Goal: Navigation & Orientation: Find specific page/section

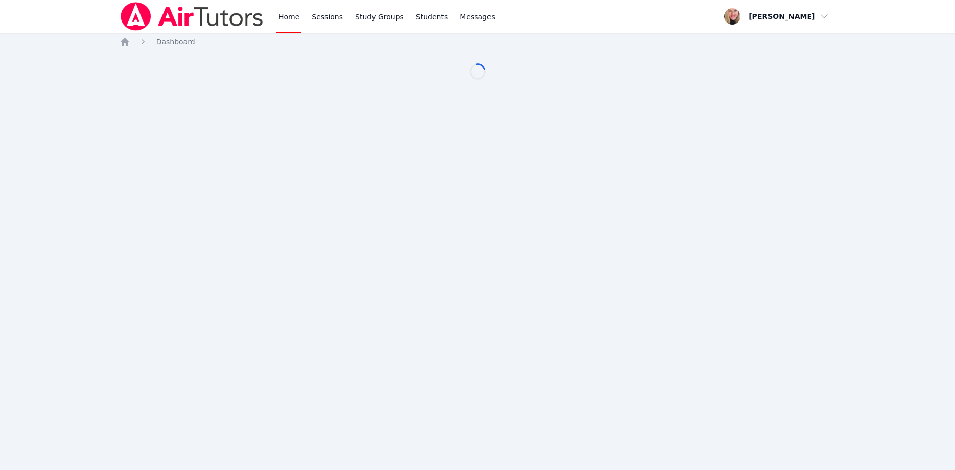
scroll to position [52, 0]
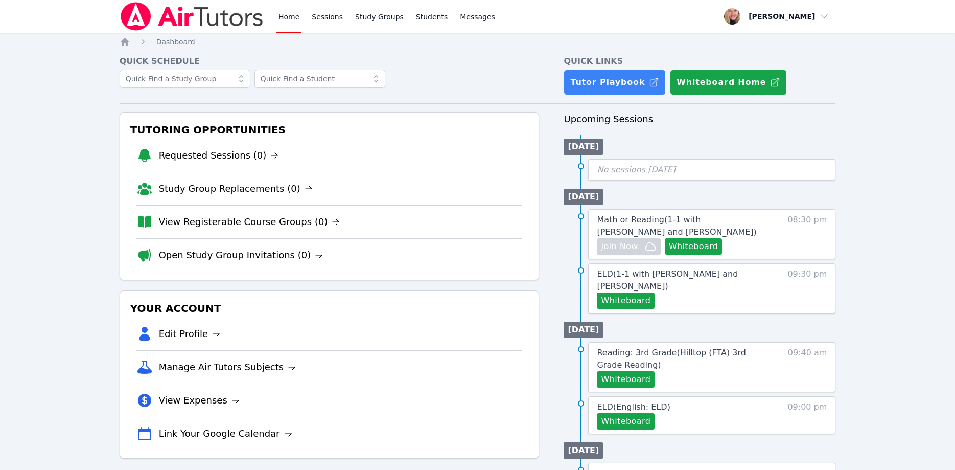
scroll to position [52, 0]
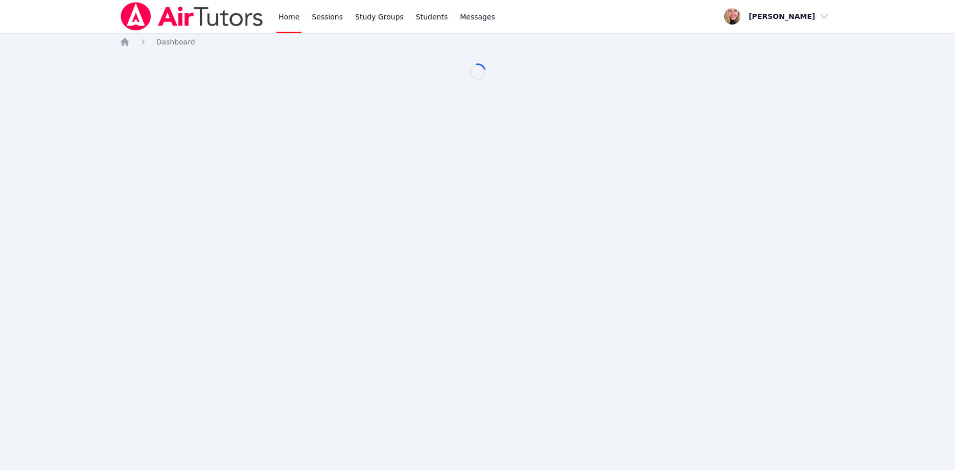
scroll to position [52, 0]
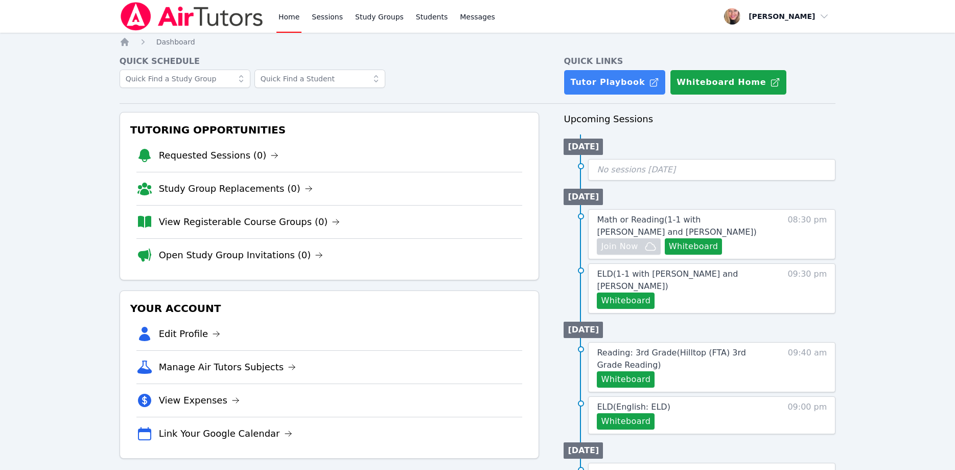
scroll to position [52, 0]
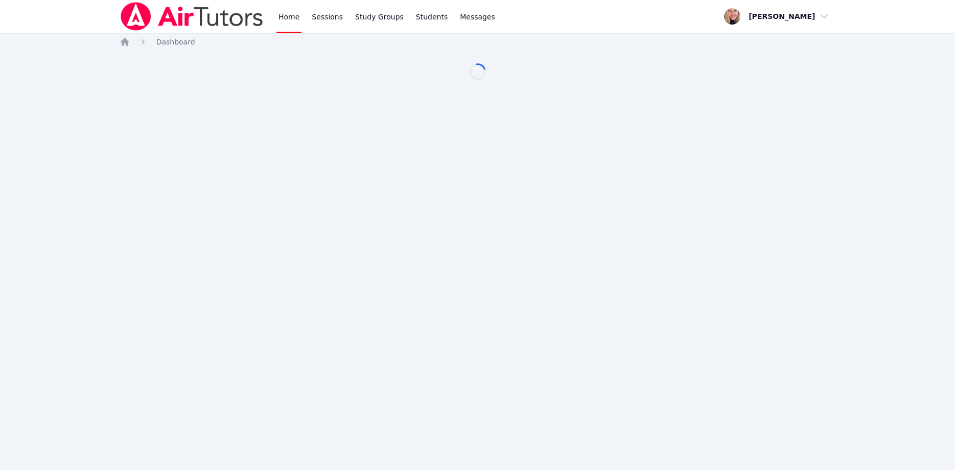
scroll to position [52, 0]
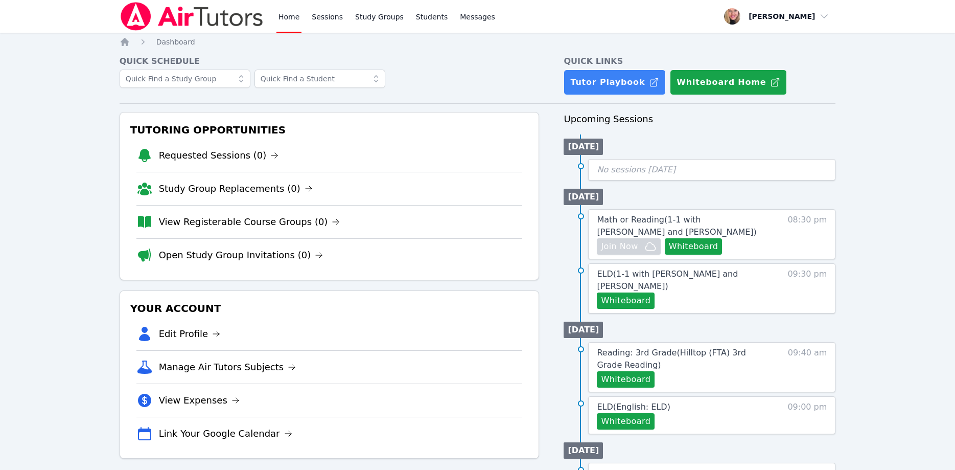
scroll to position [52, 0]
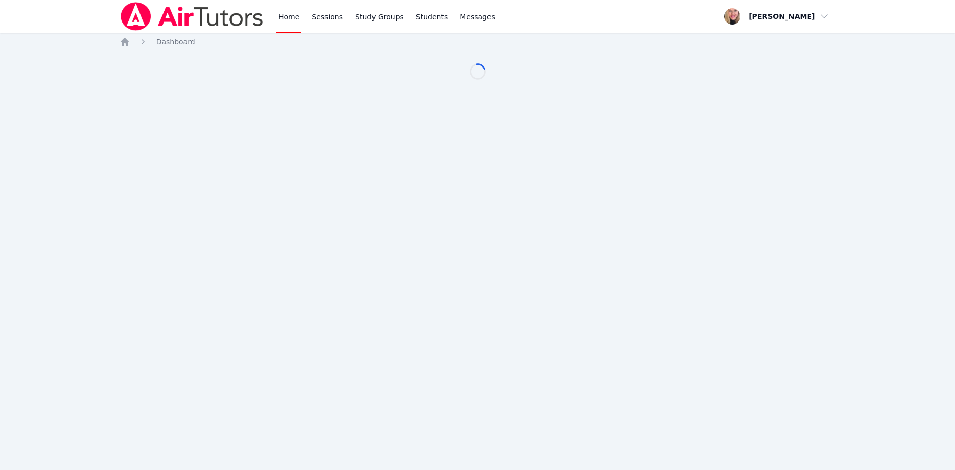
scroll to position [52, 0]
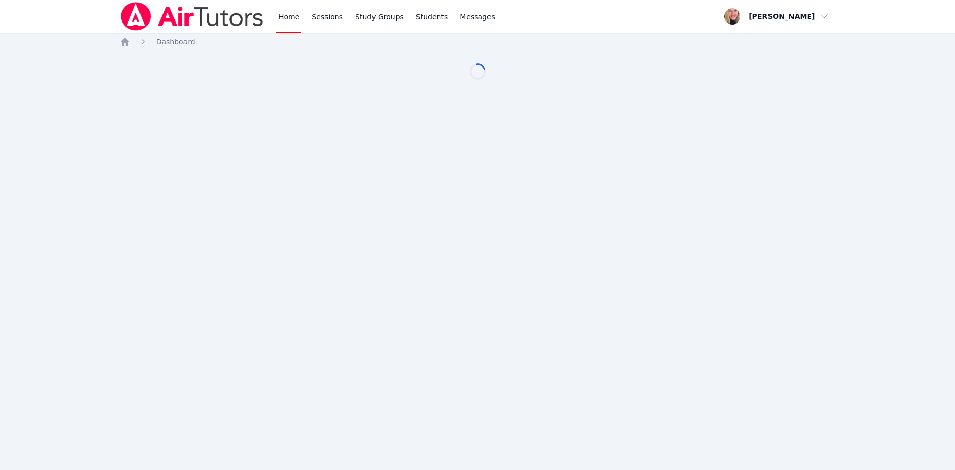
scroll to position [52, 0]
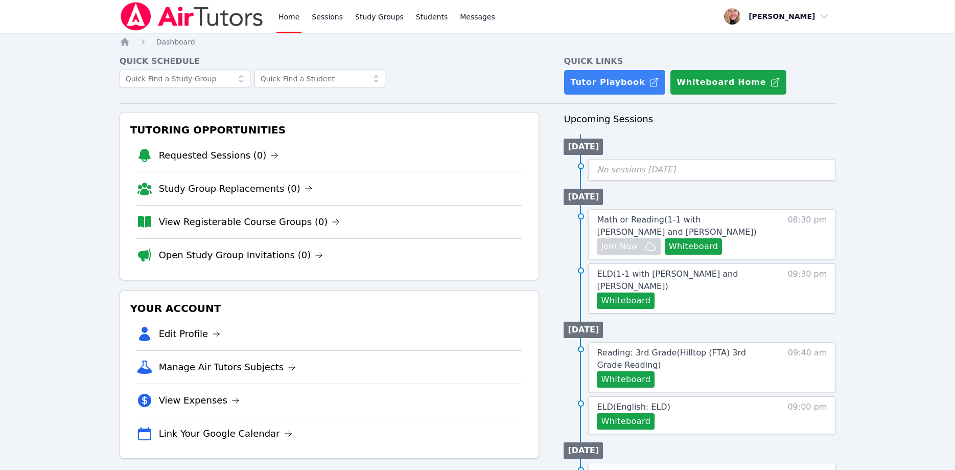
scroll to position [52, 0]
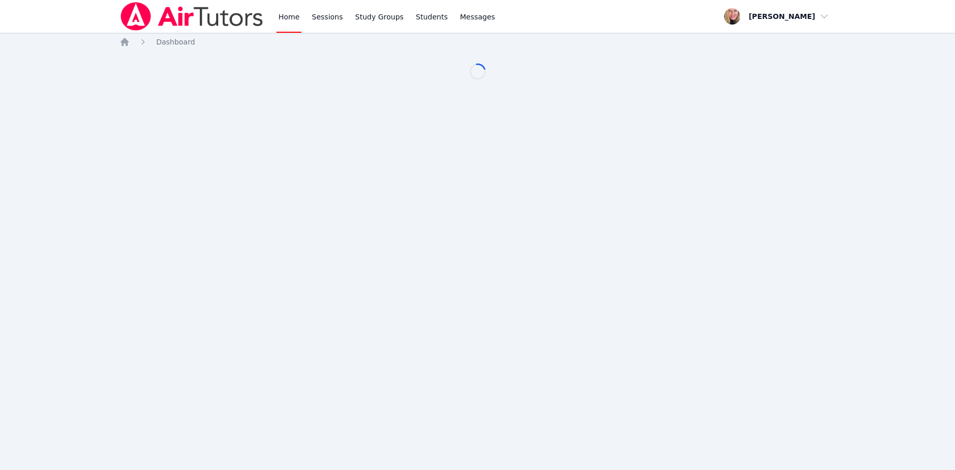
scroll to position [52, 0]
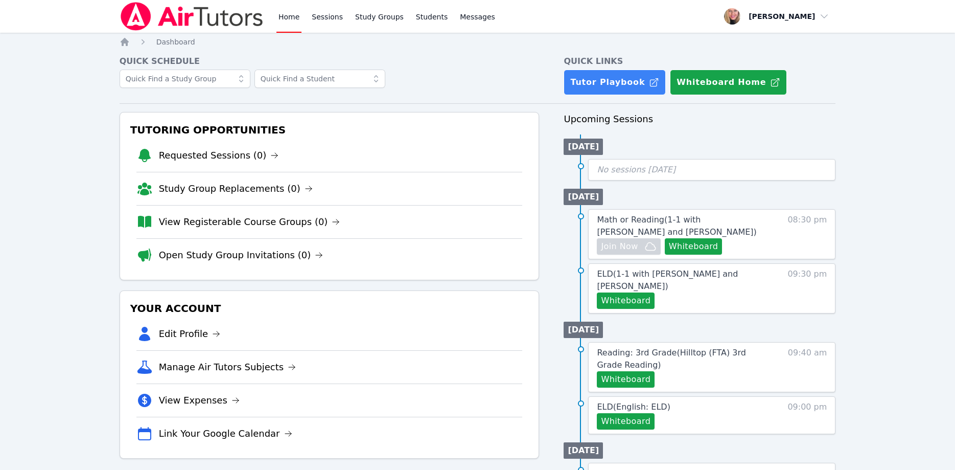
scroll to position [52, 0]
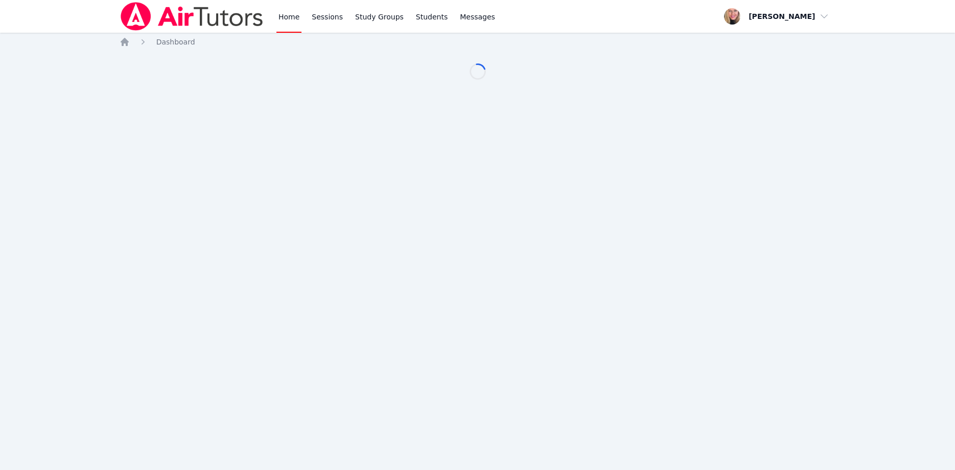
scroll to position [52, 0]
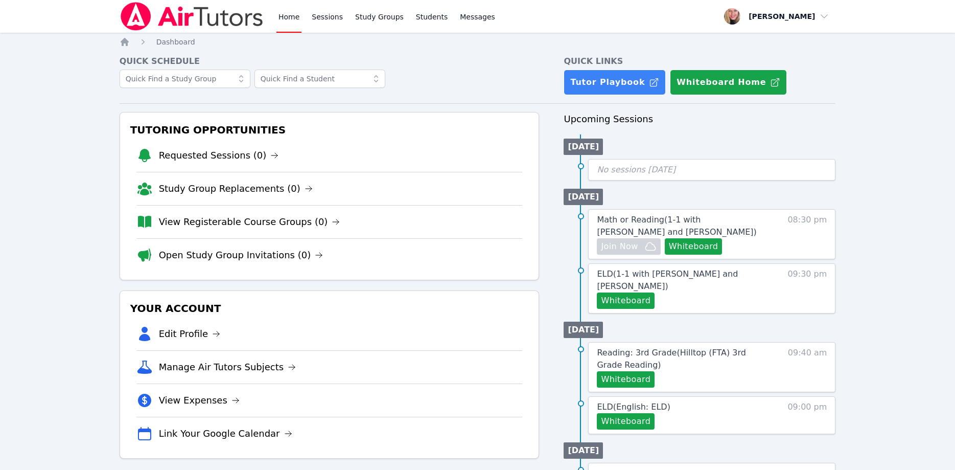
scroll to position [52, 0]
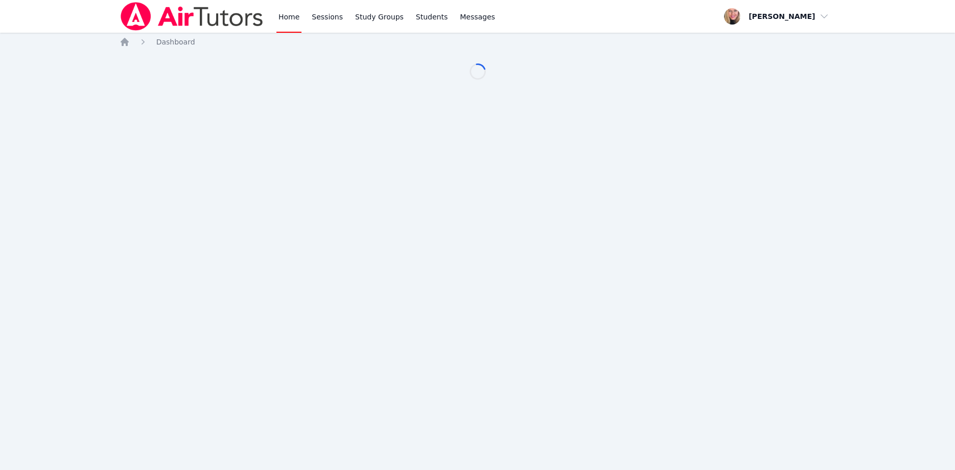
scroll to position [52, 0]
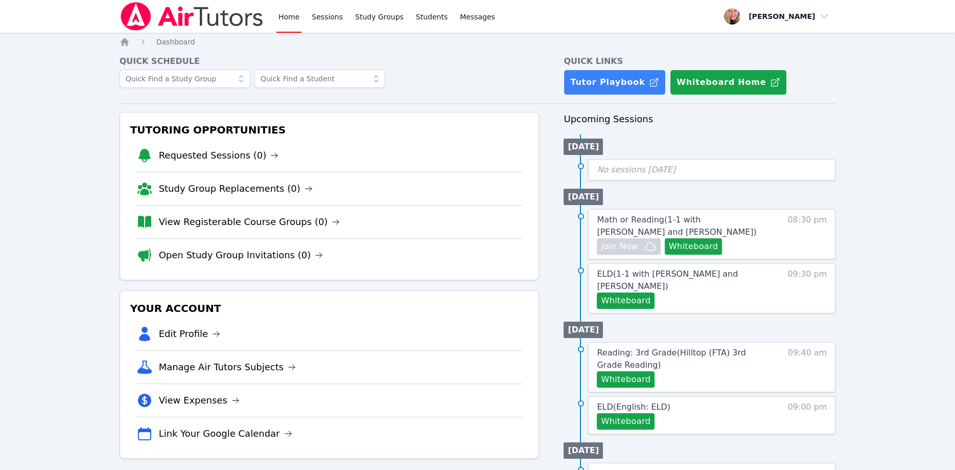
scroll to position [52, 0]
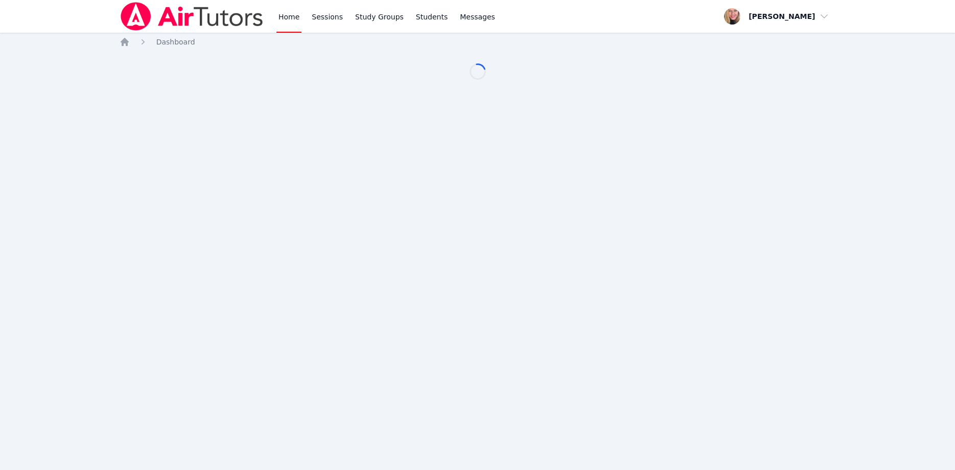
scroll to position [52, 0]
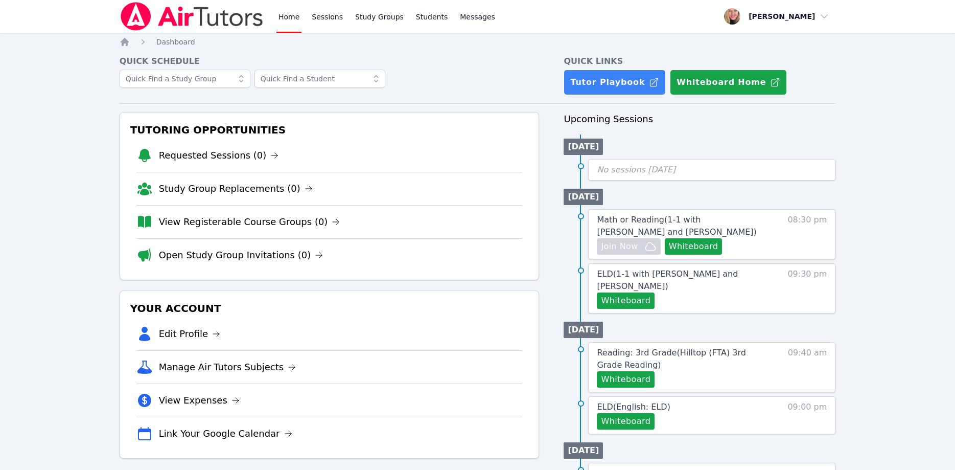
scroll to position [52, 0]
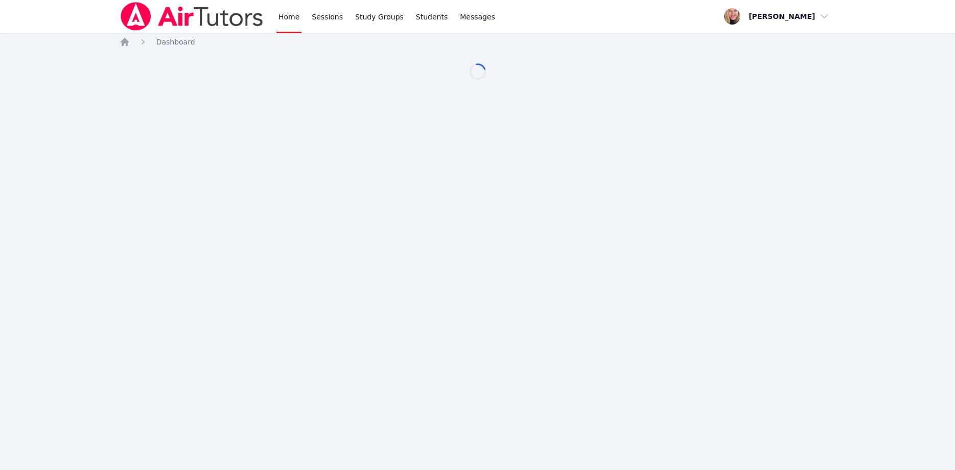
scroll to position [52, 0]
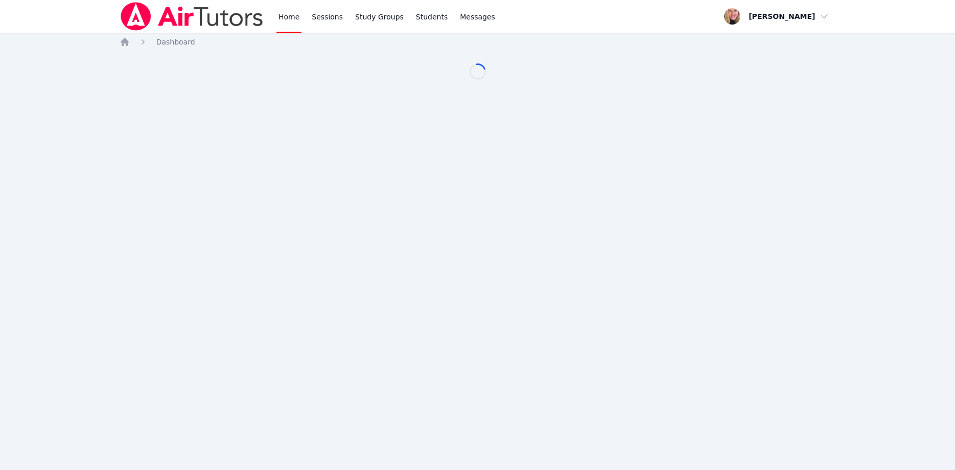
scroll to position [52, 0]
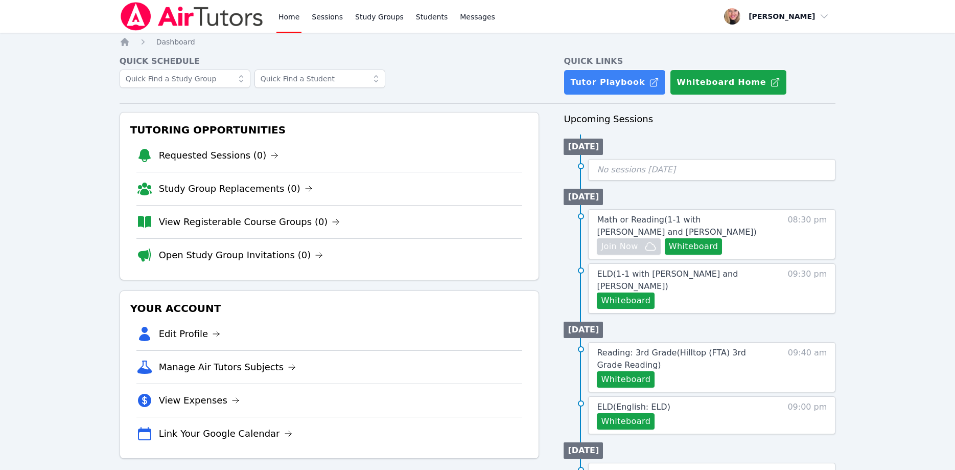
scroll to position [52, 0]
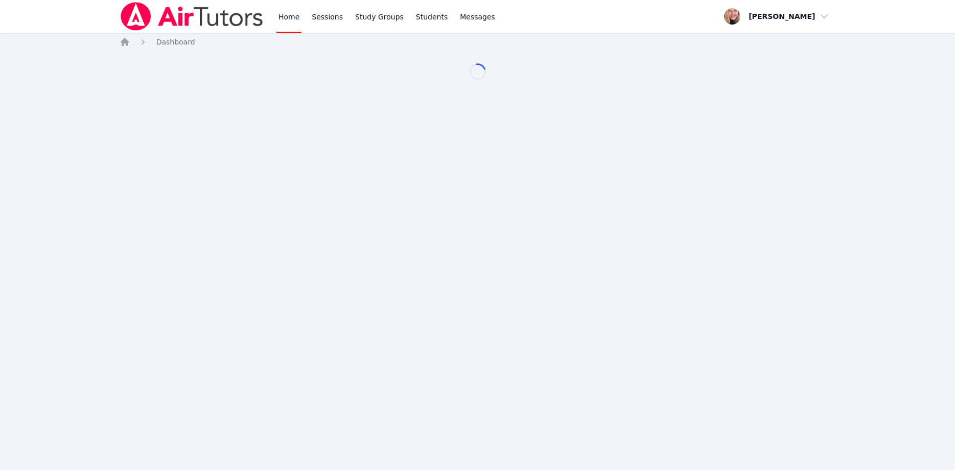
scroll to position [52, 0]
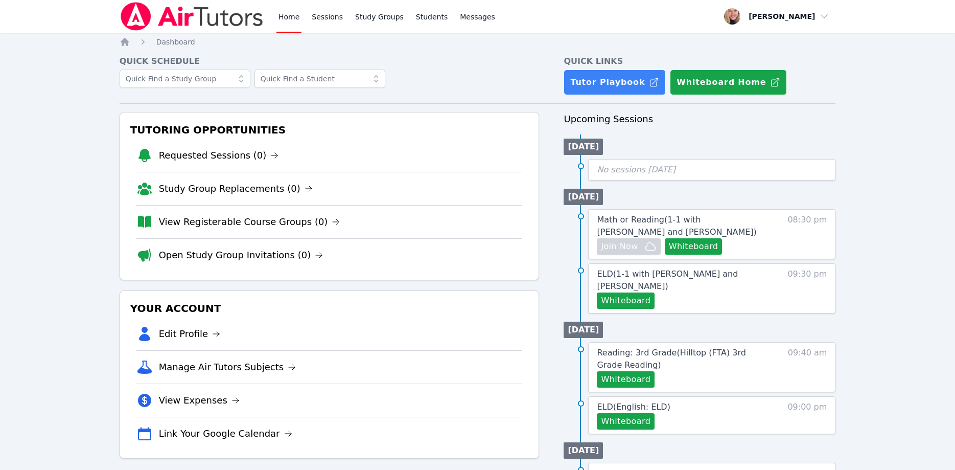
scroll to position [52, 0]
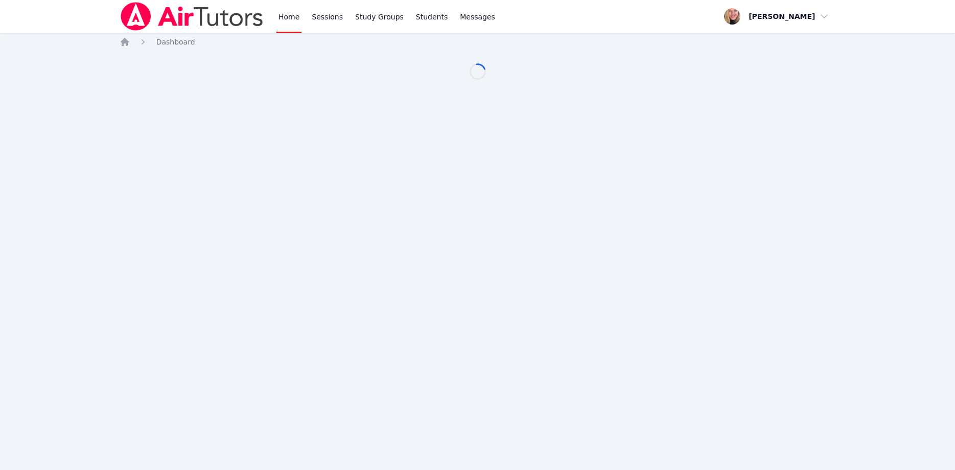
scroll to position [52, 0]
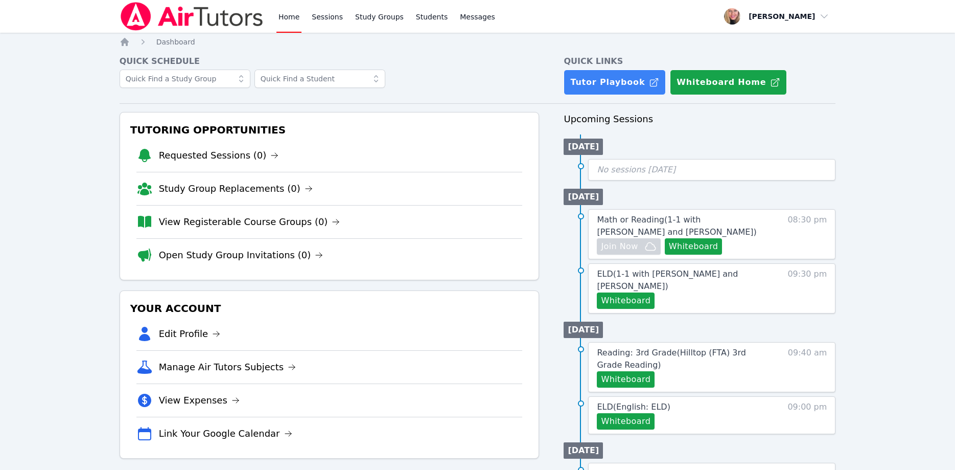
scroll to position [52, 0]
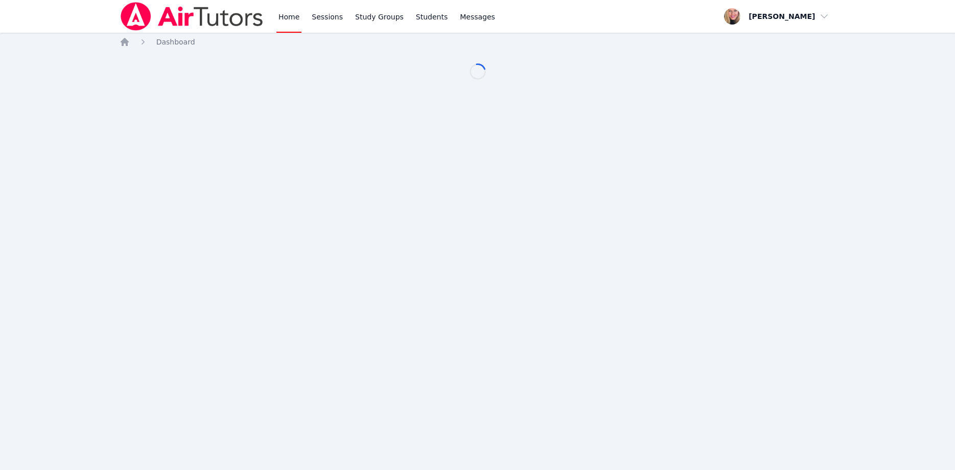
scroll to position [52, 0]
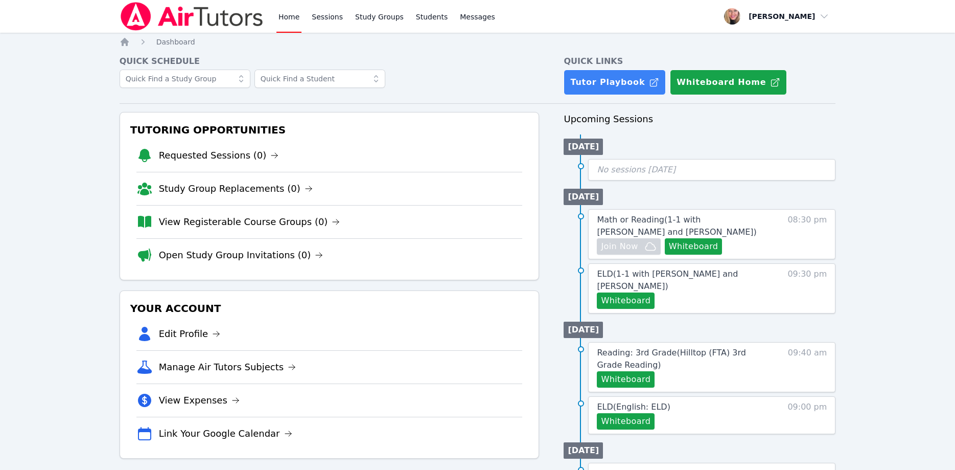
scroll to position [52, 0]
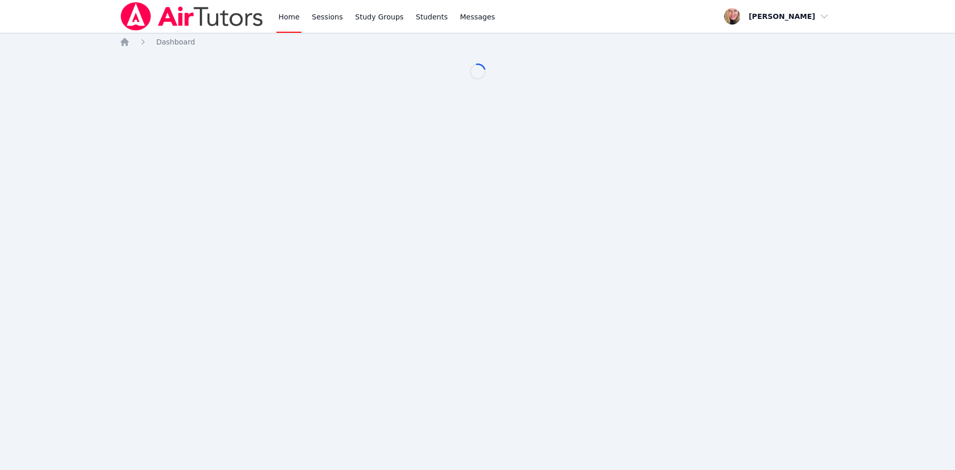
scroll to position [52, 0]
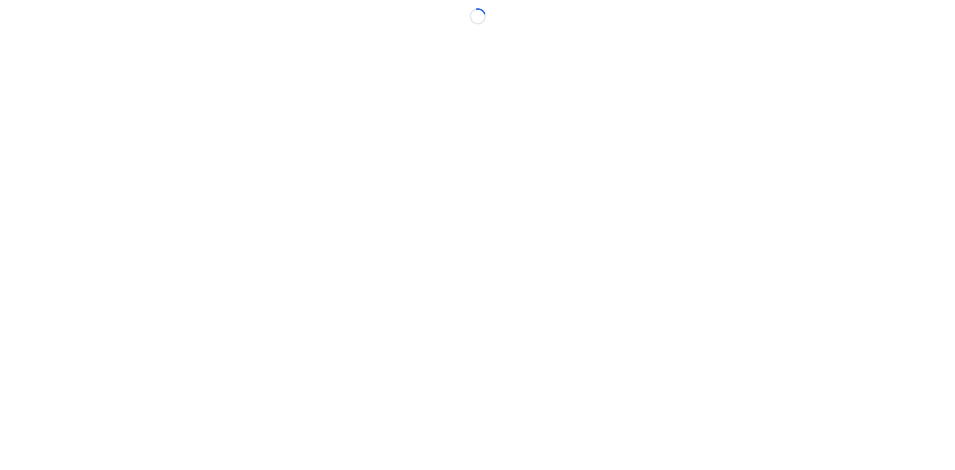
scroll to position [52, 0]
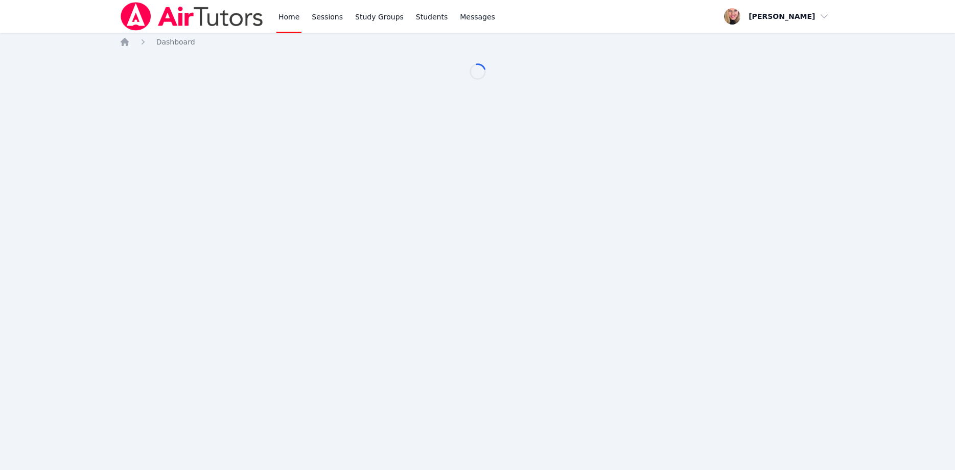
scroll to position [52, 0]
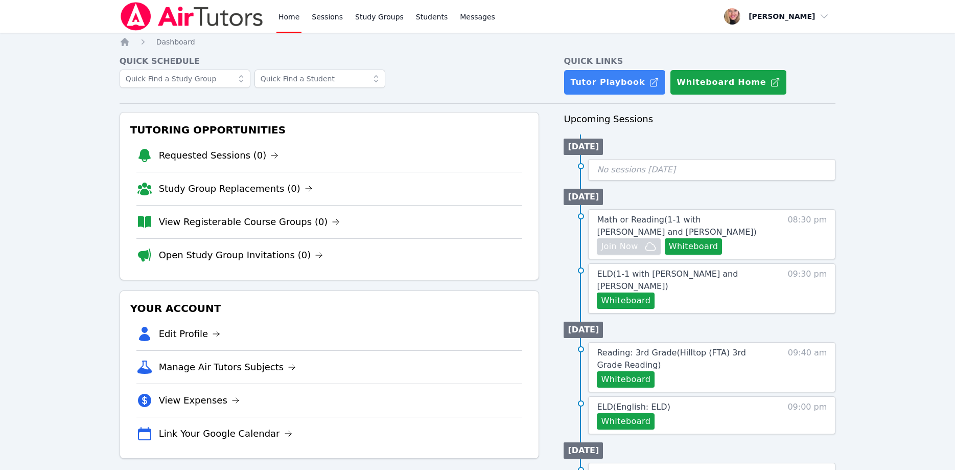
scroll to position [52, 0]
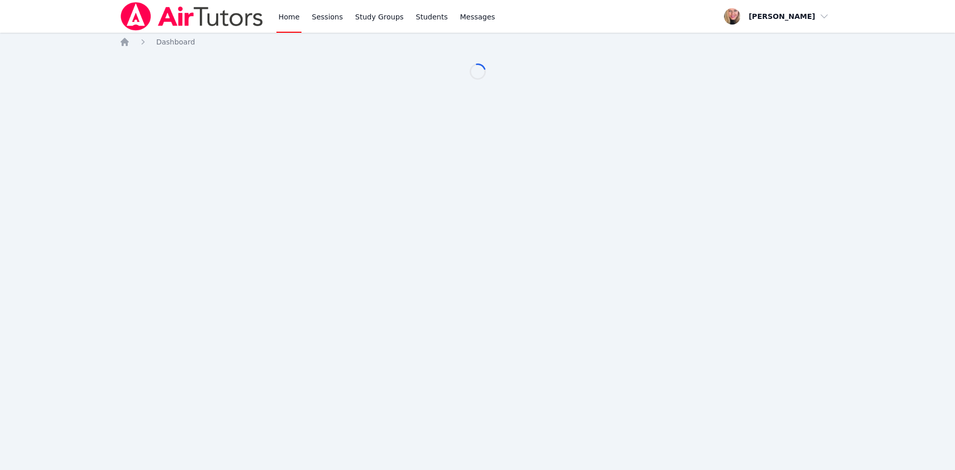
scroll to position [52, 0]
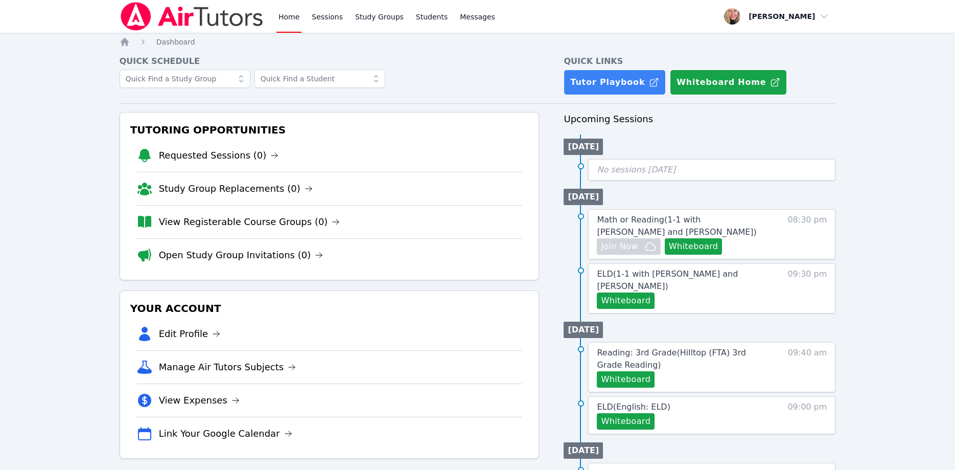
scroll to position [52, 0]
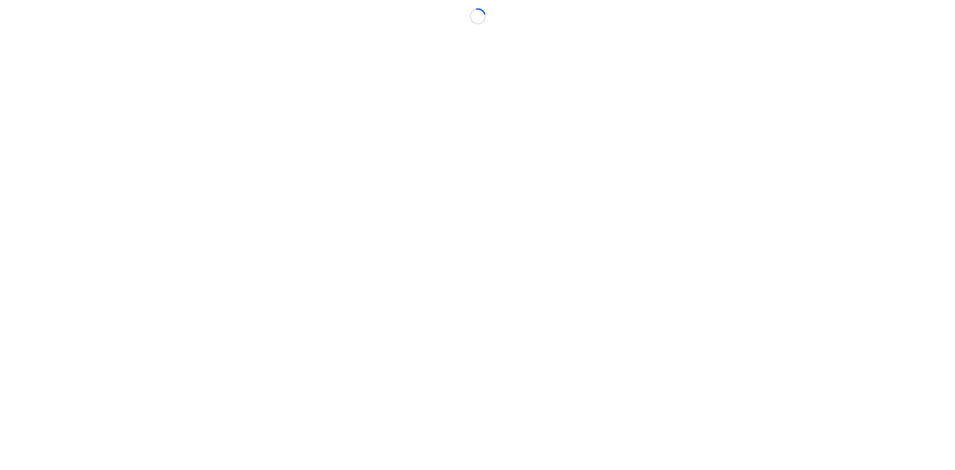
scroll to position [52, 0]
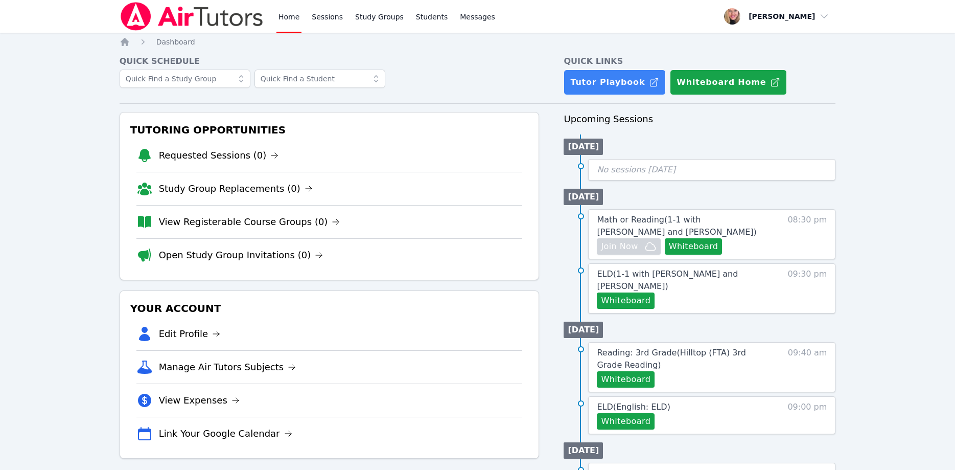
scroll to position [52, 0]
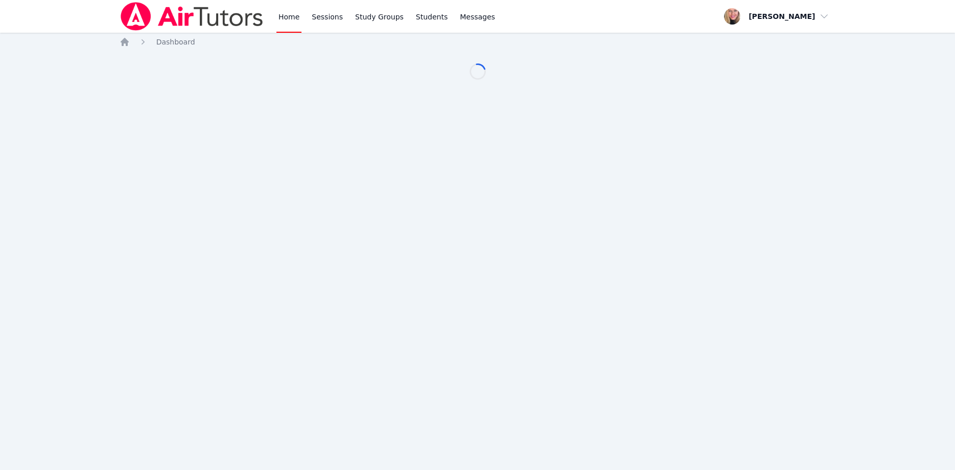
scroll to position [52, 0]
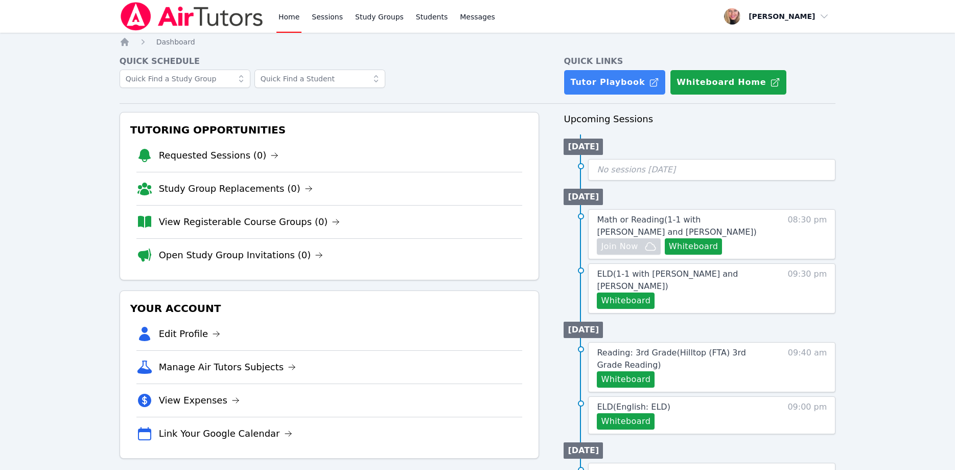
scroll to position [52, 0]
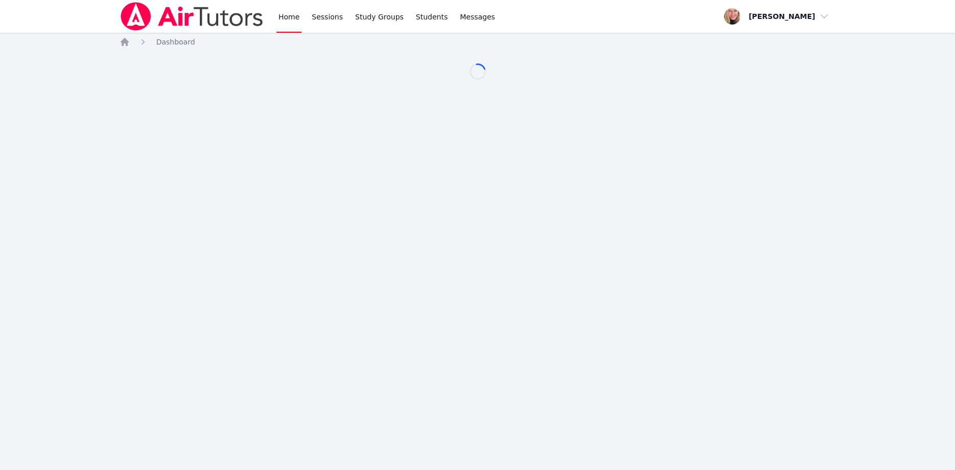
scroll to position [52, 0]
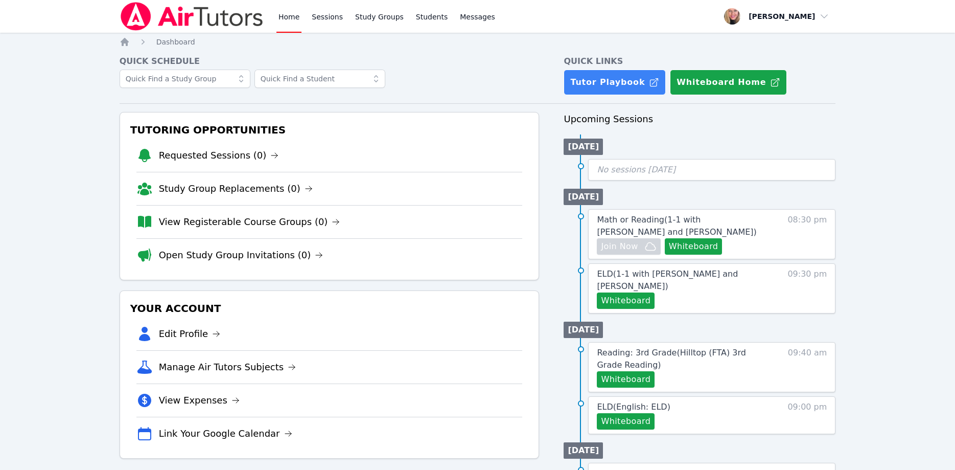
scroll to position [52, 0]
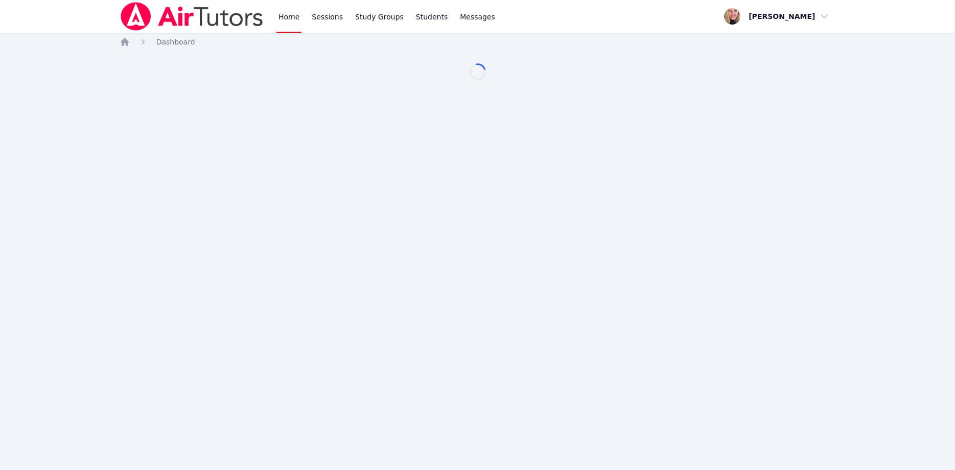
scroll to position [52, 0]
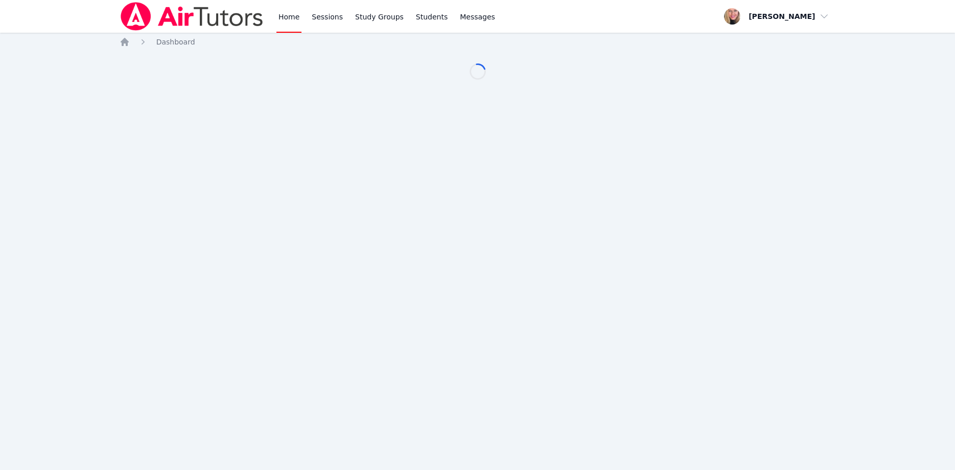
scroll to position [52, 0]
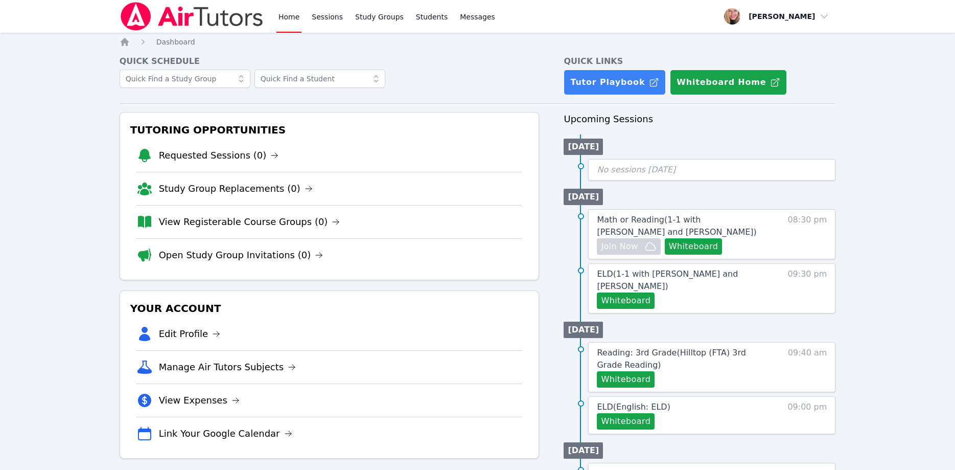
scroll to position [52, 0]
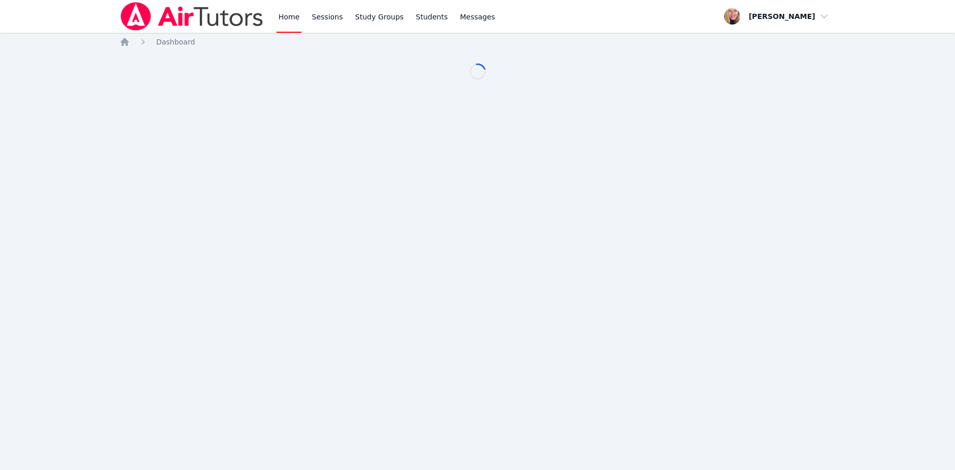
scroll to position [52, 0]
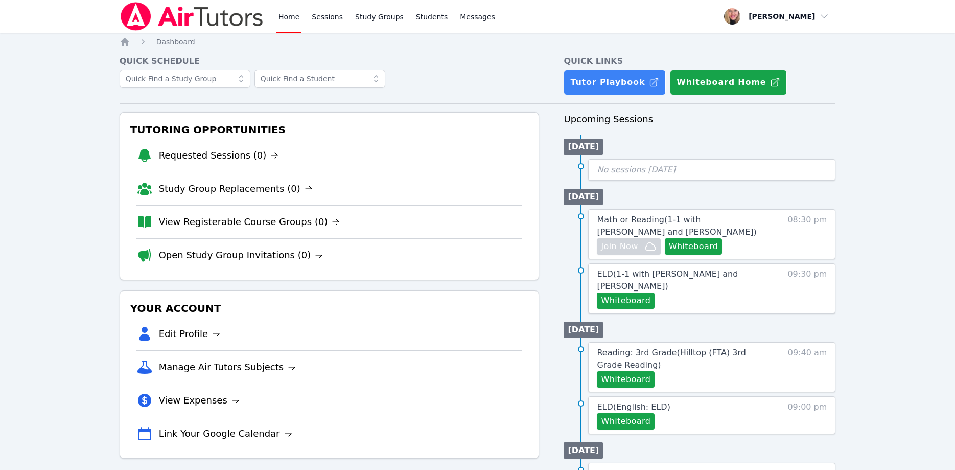
scroll to position [52, 0]
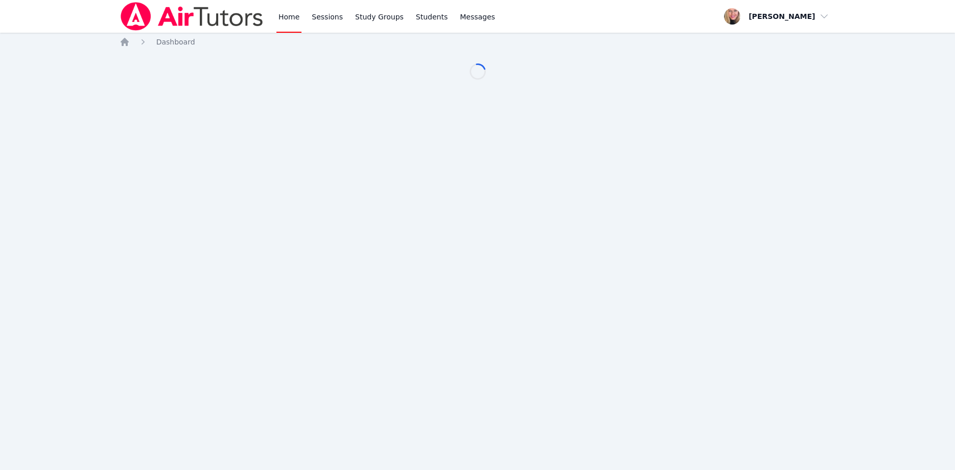
scroll to position [52, 0]
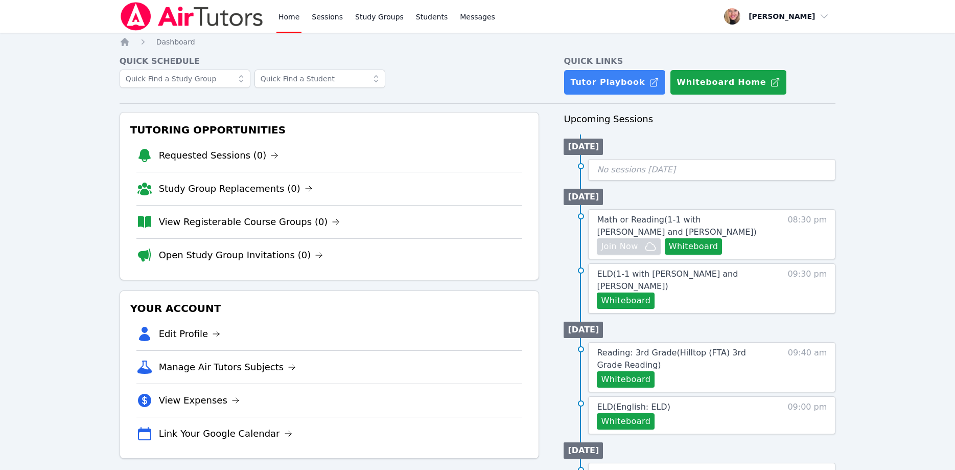
scroll to position [52, 0]
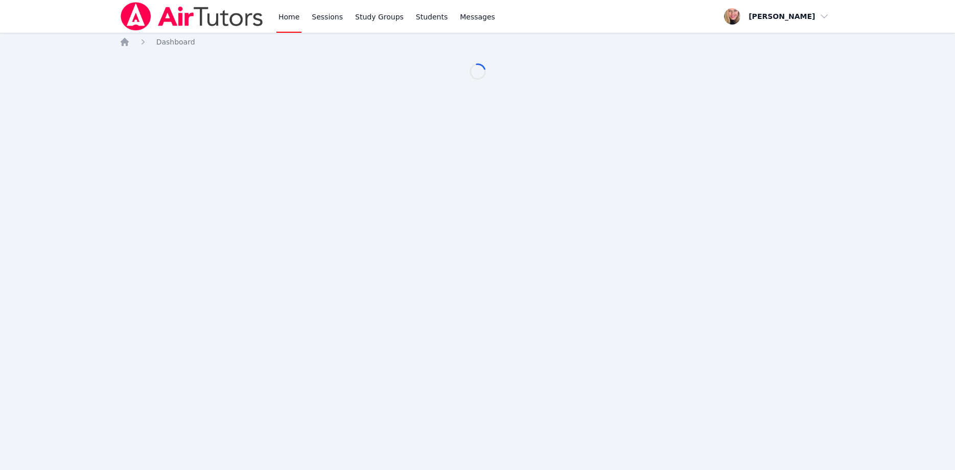
scroll to position [52, 0]
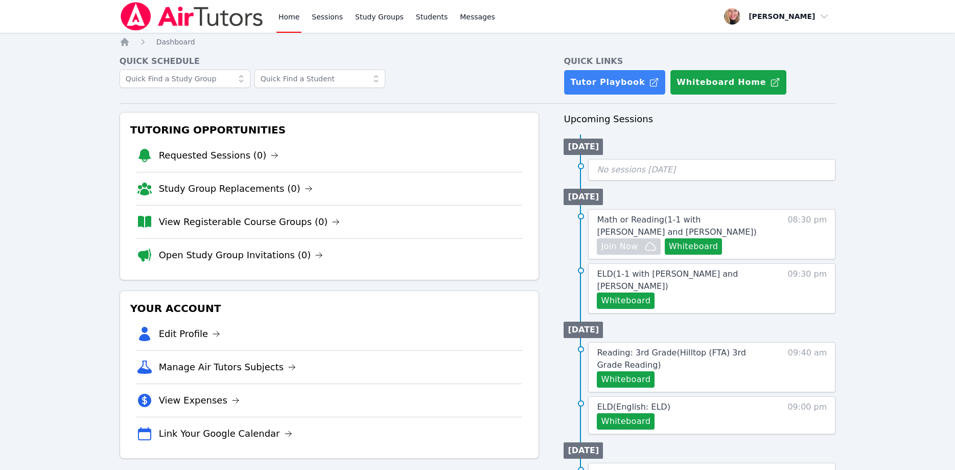
scroll to position [52, 0]
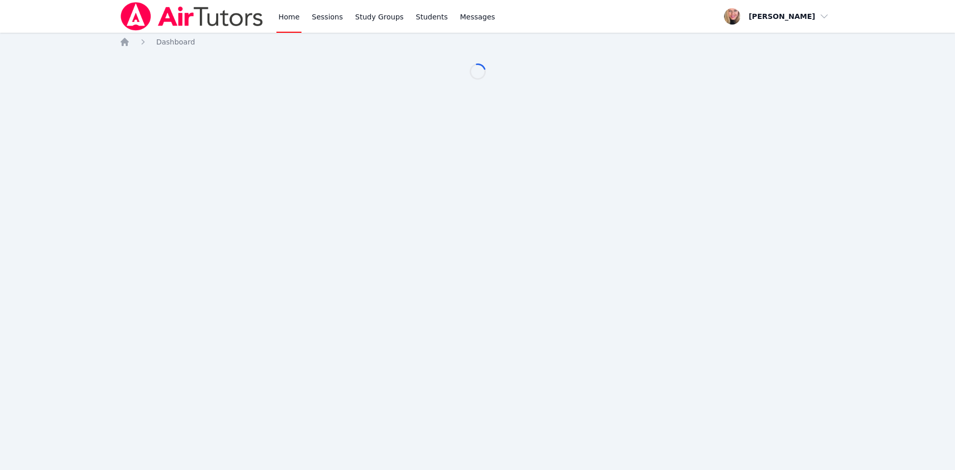
scroll to position [52, 0]
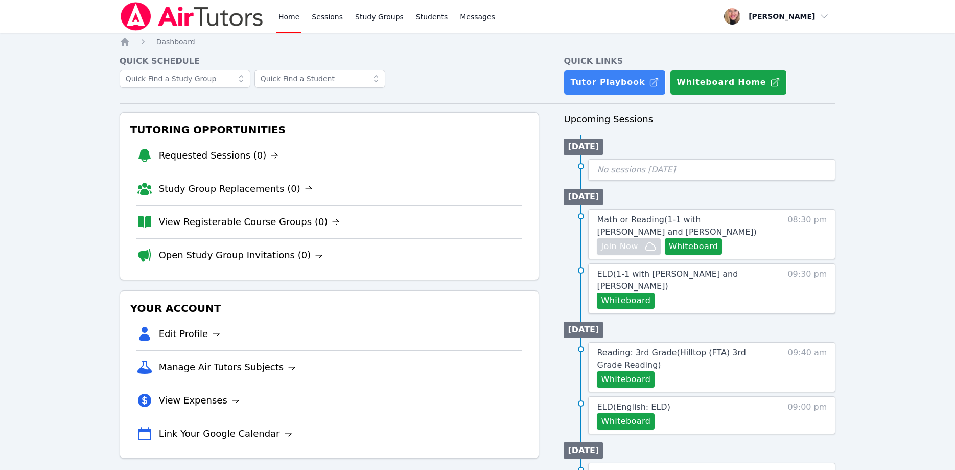
scroll to position [52, 0]
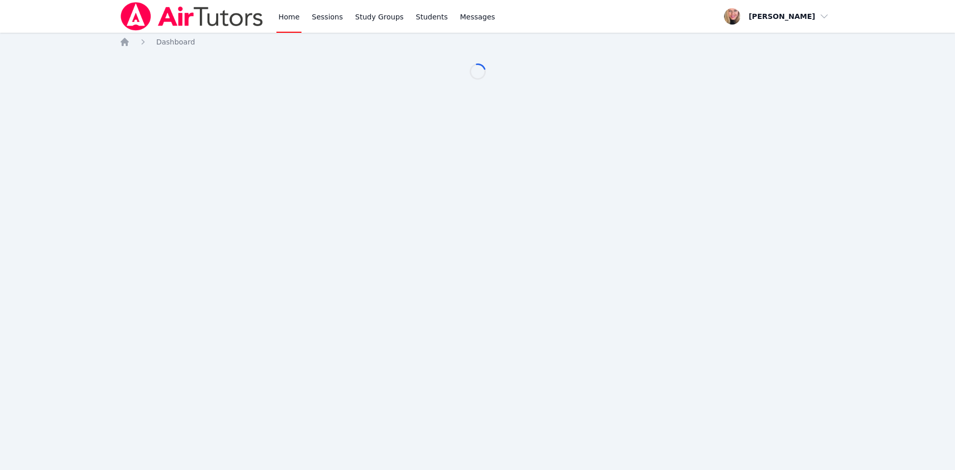
scroll to position [52, 0]
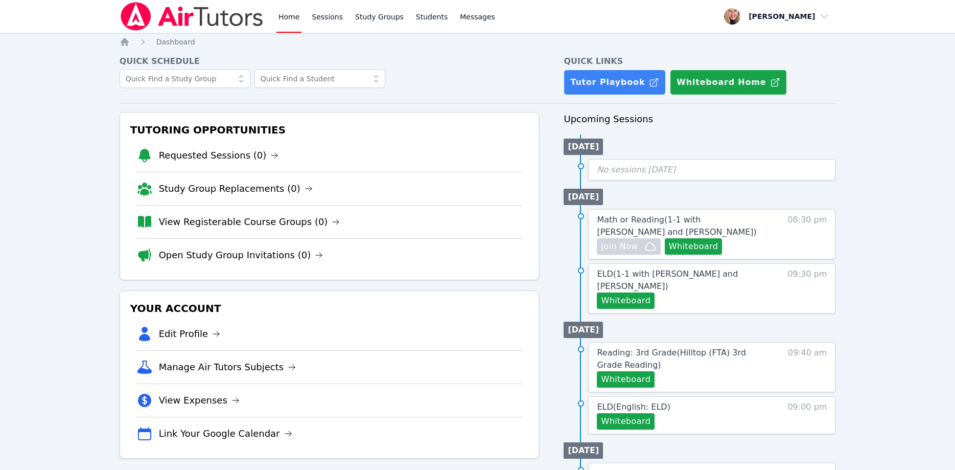
scroll to position [52, 0]
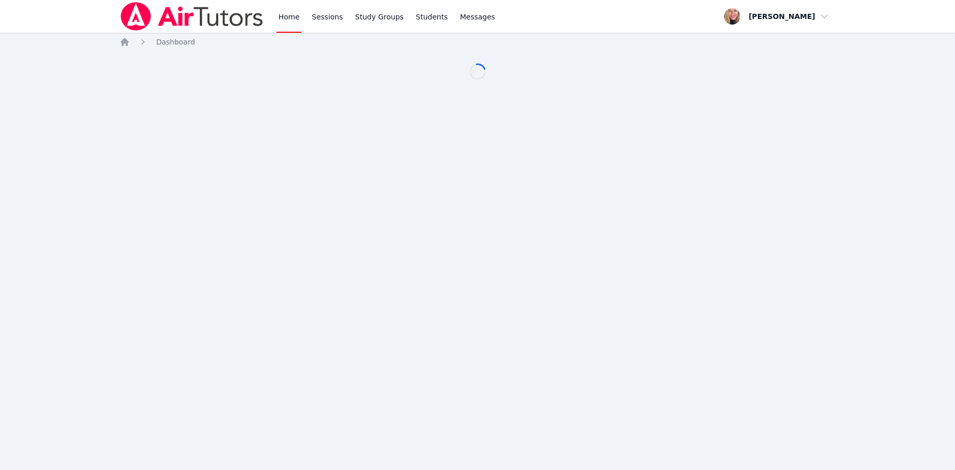
scroll to position [52, 0]
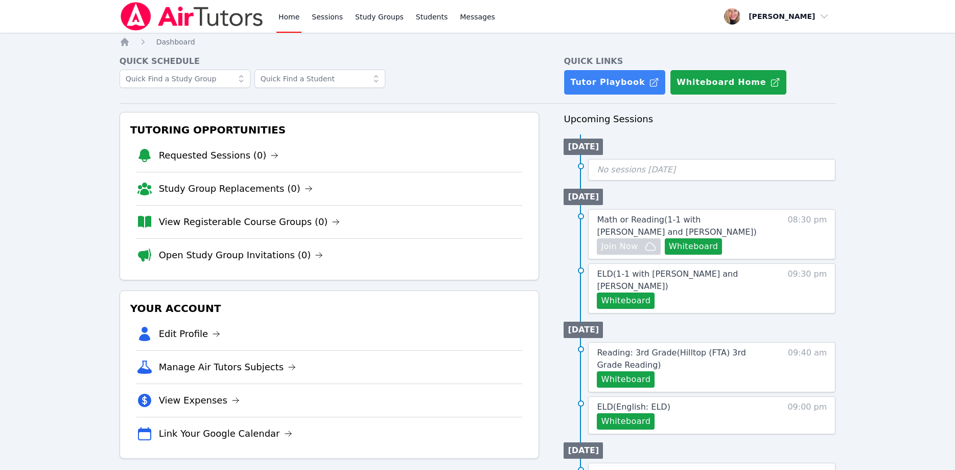
scroll to position [52, 0]
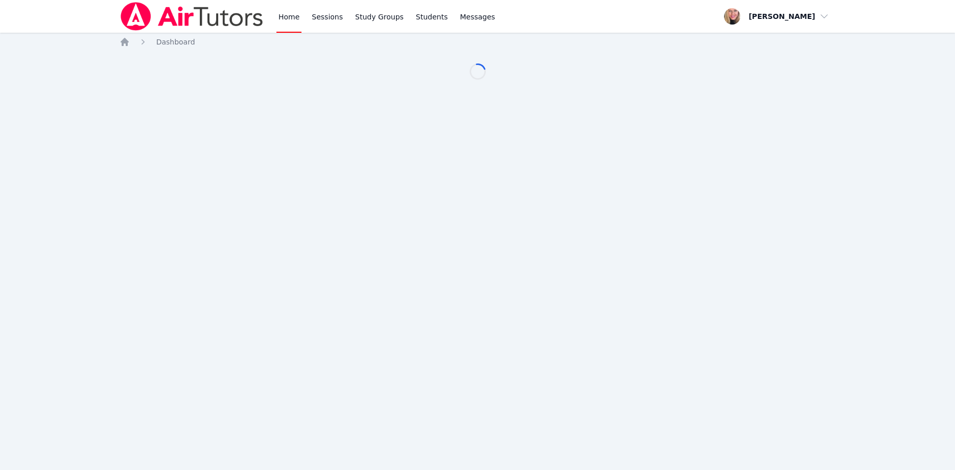
scroll to position [52, 0]
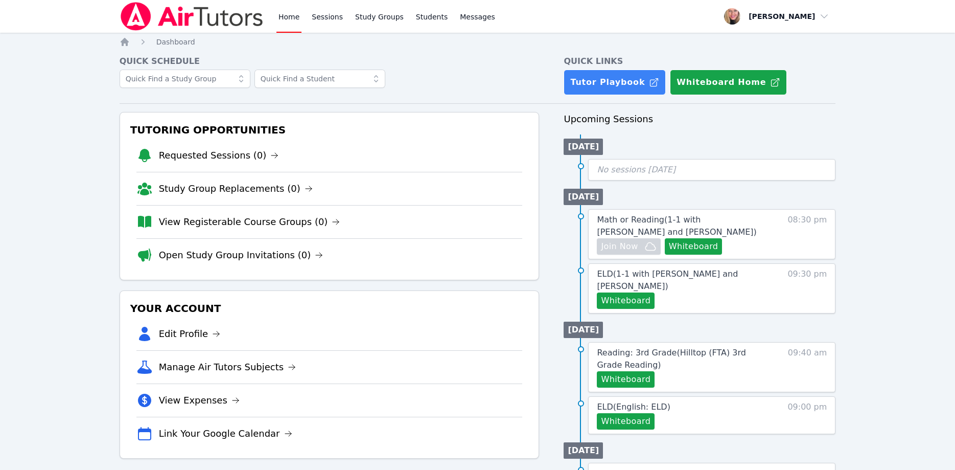
scroll to position [52, 0]
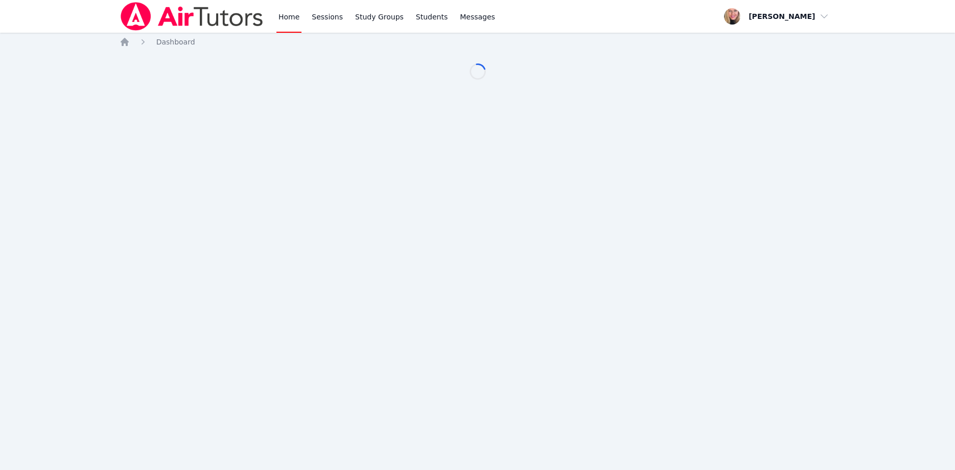
scroll to position [52, 0]
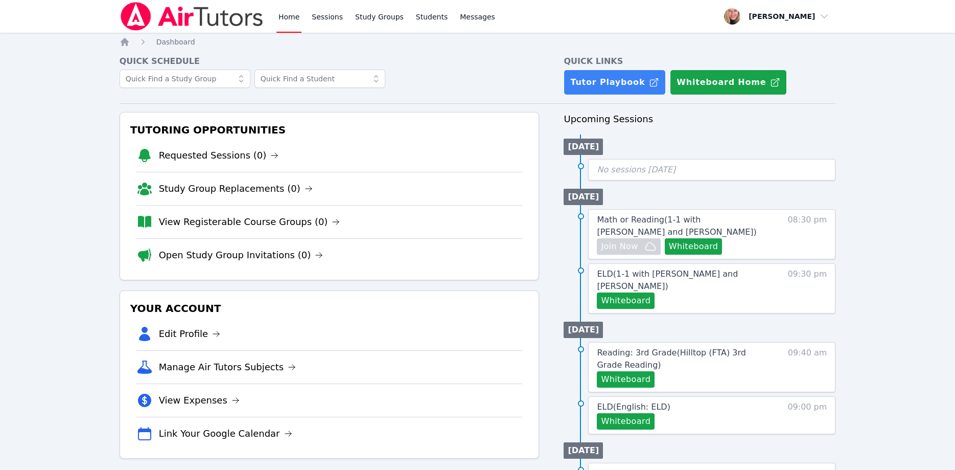
scroll to position [52, 0]
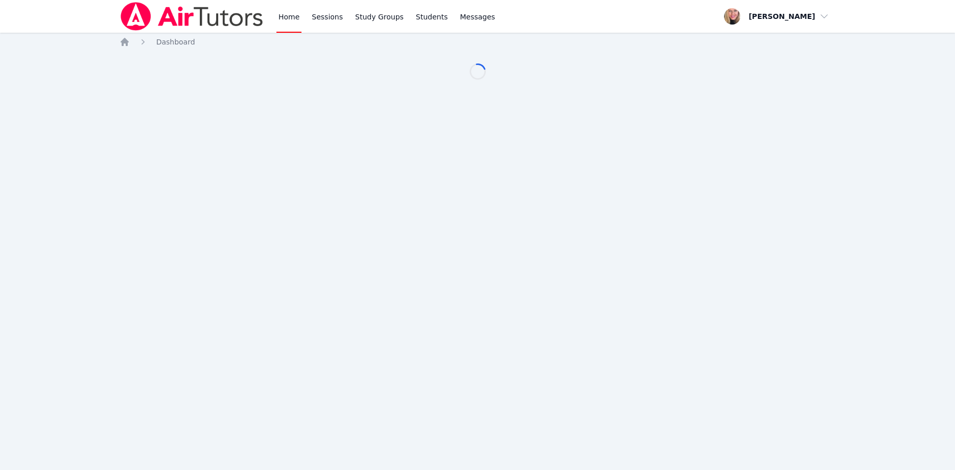
scroll to position [52, 0]
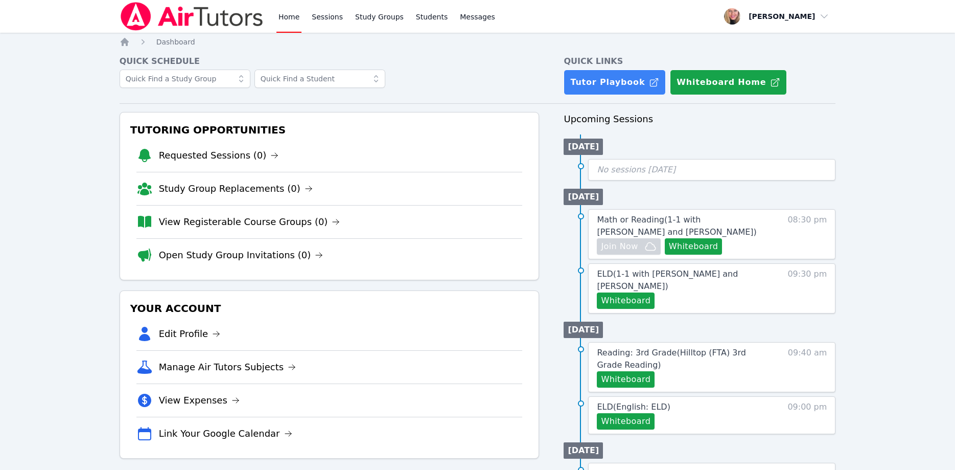
scroll to position [52, 0]
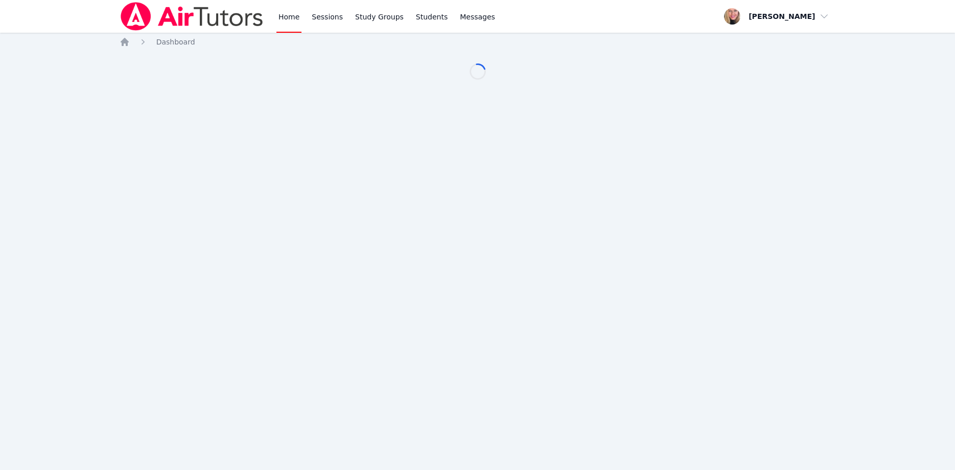
scroll to position [52, 0]
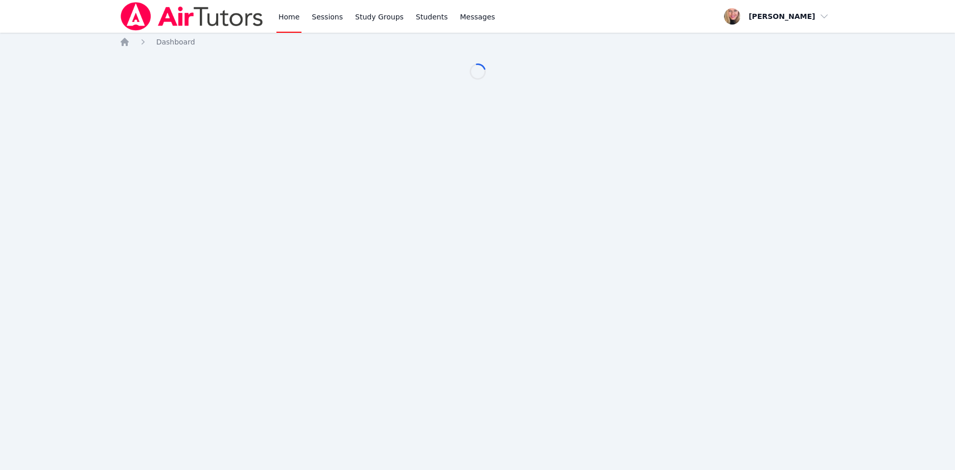
scroll to position [52, 0]
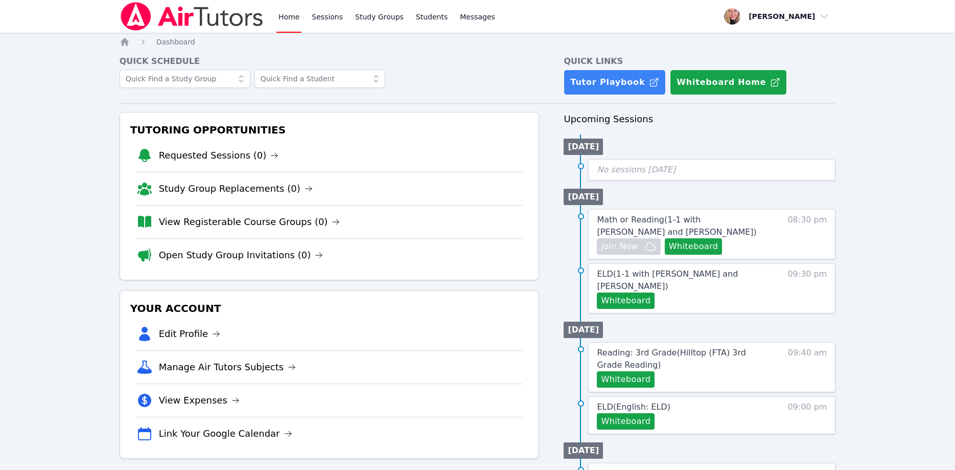
scroll to position [52, 0]
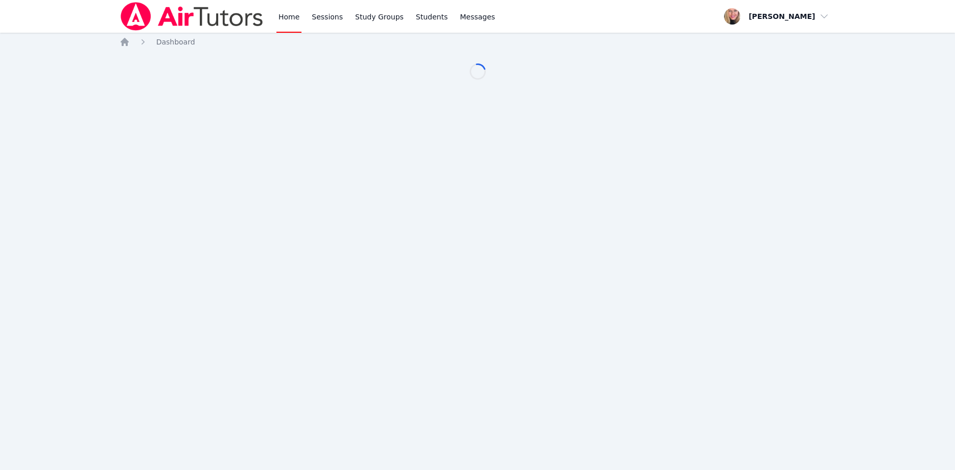
scroll to position [52, 0]
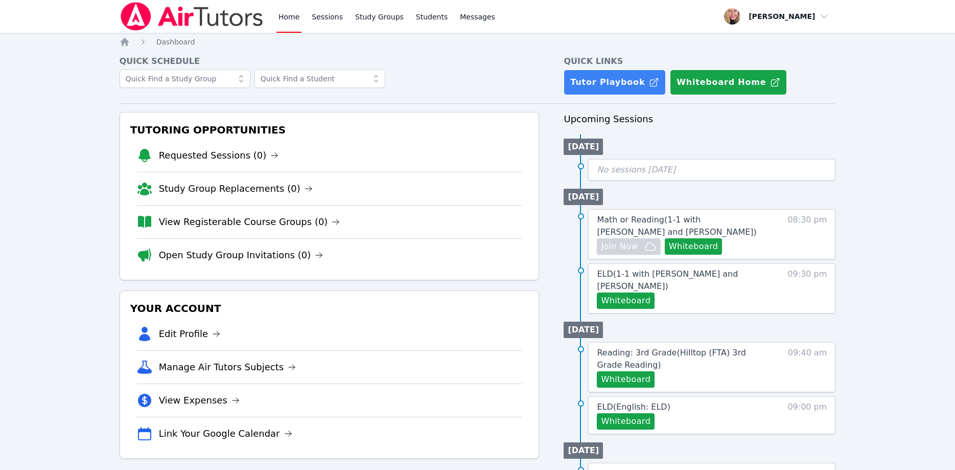
scroll to position [52, 0]
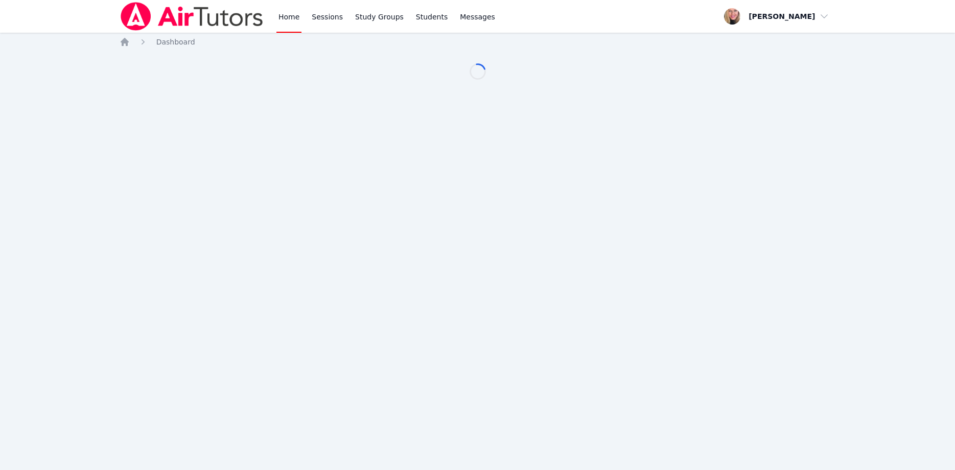
scroll to position [52, 0]
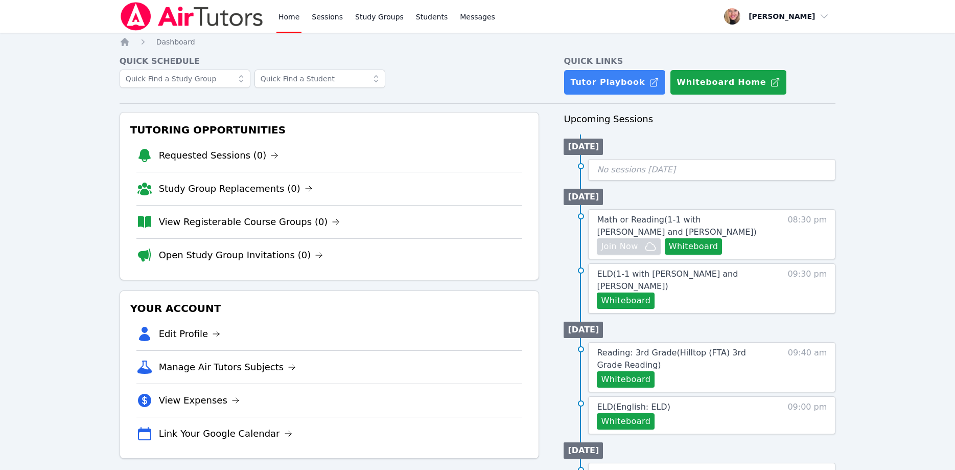
scroll to position [52, 0]
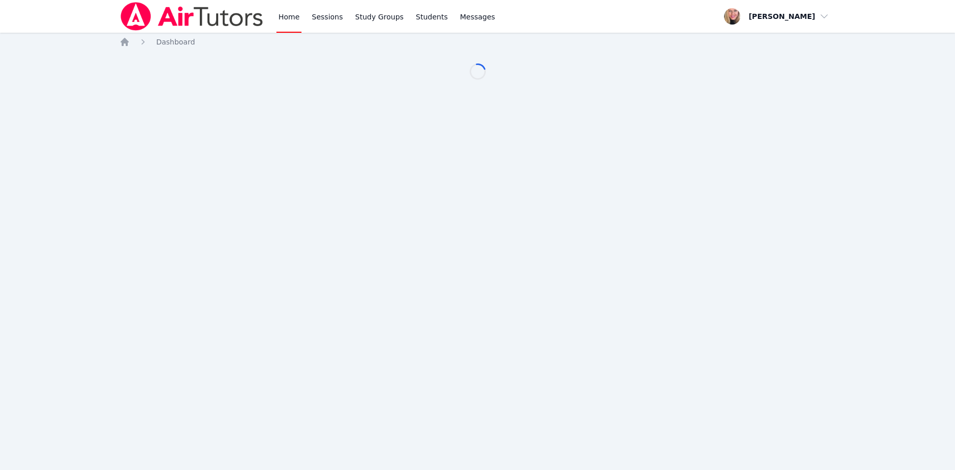
scroll to position [52, 0]
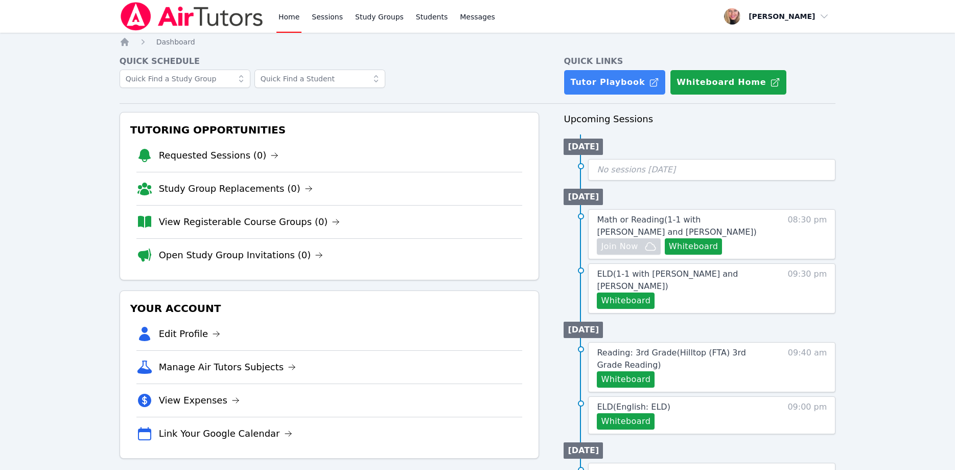
scroll to position [52, 0]
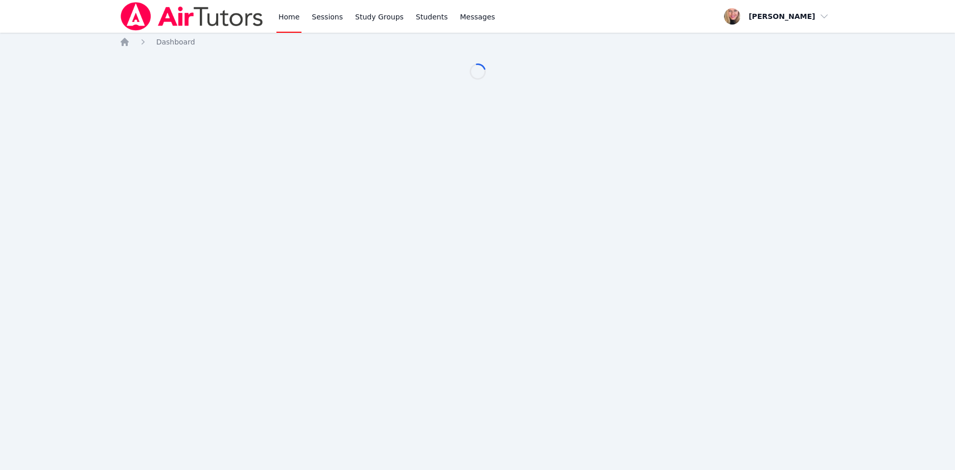
scroll to position [52, 0]
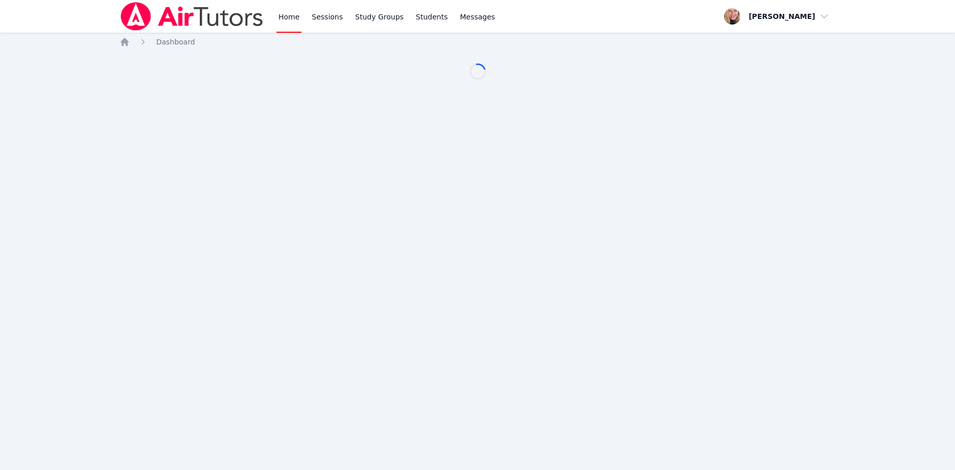
scroll to position [52, 0]
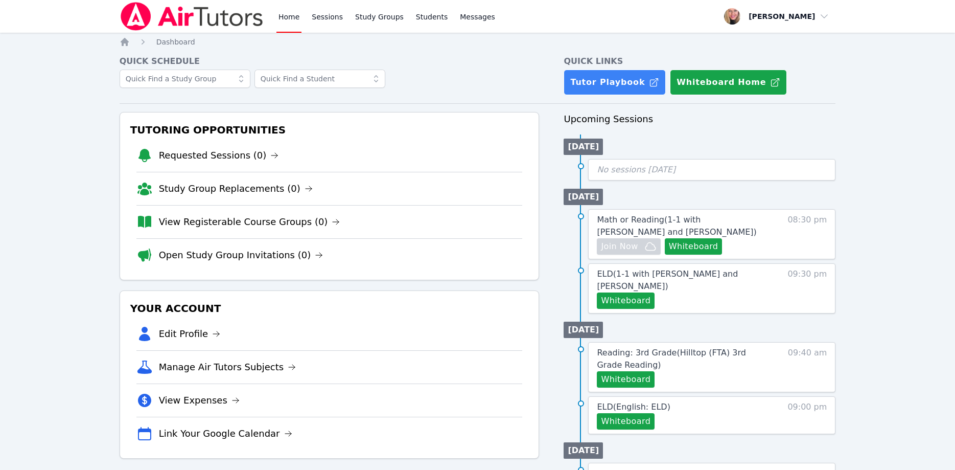
scroll to position [52, 0]
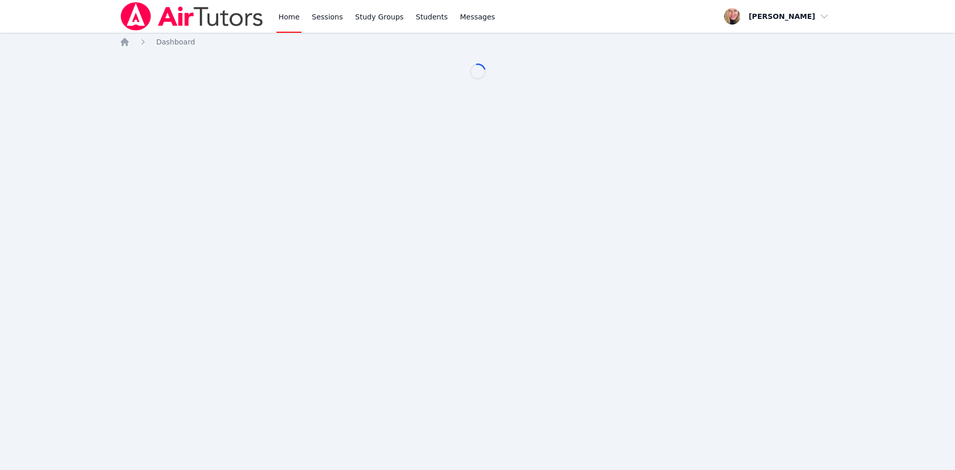
scroll to position [52, 0]
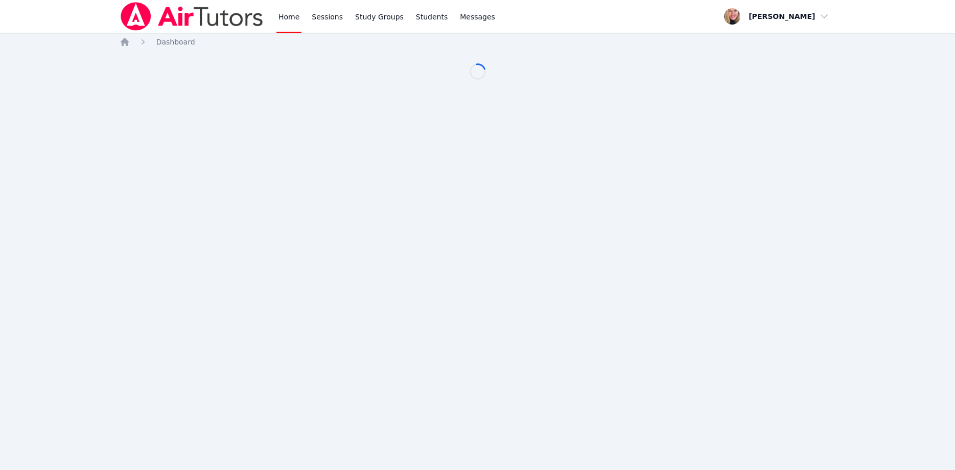
scroll to position [52, 0]
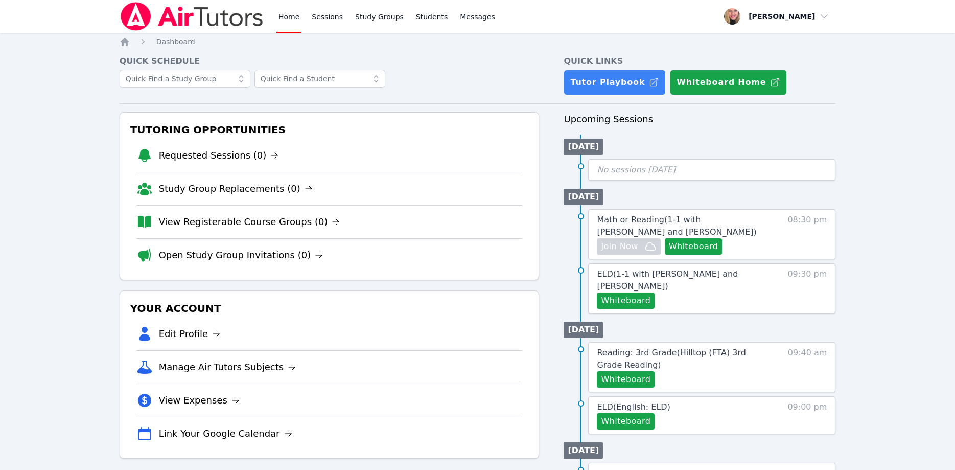
scroll to position [52, 0]
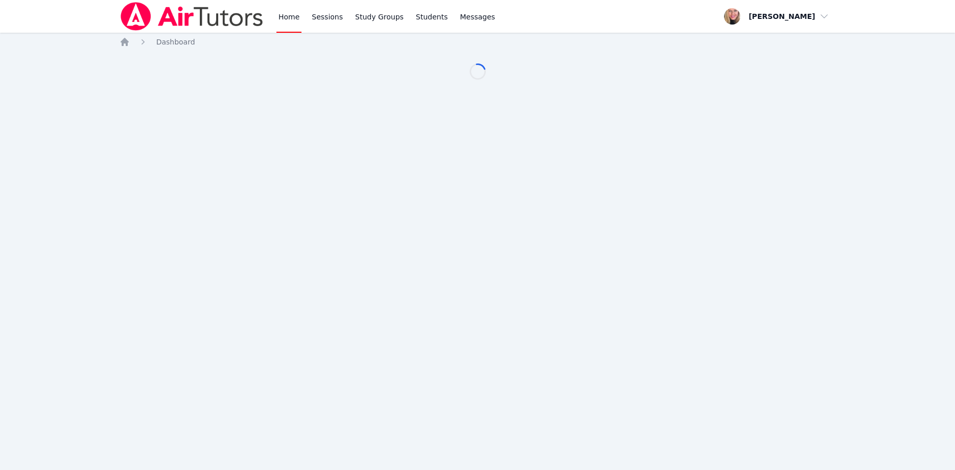
scroll to position [52, 0]
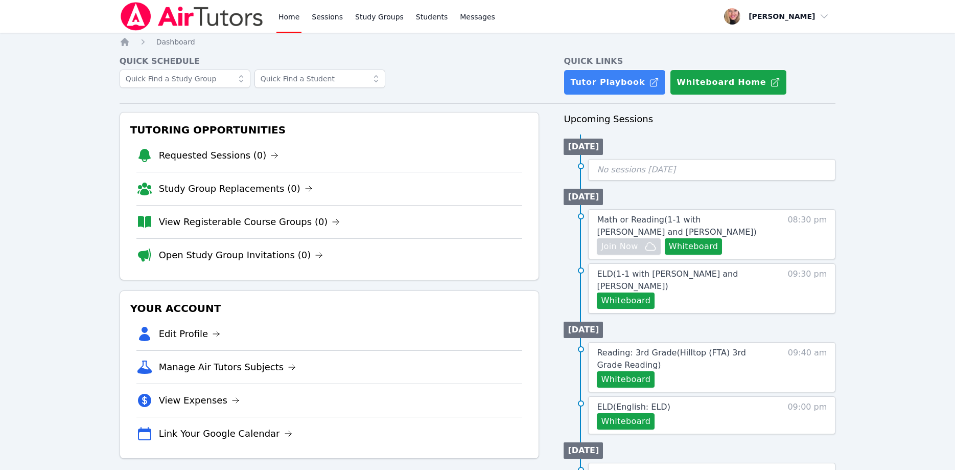
scroll to position [52, 0]
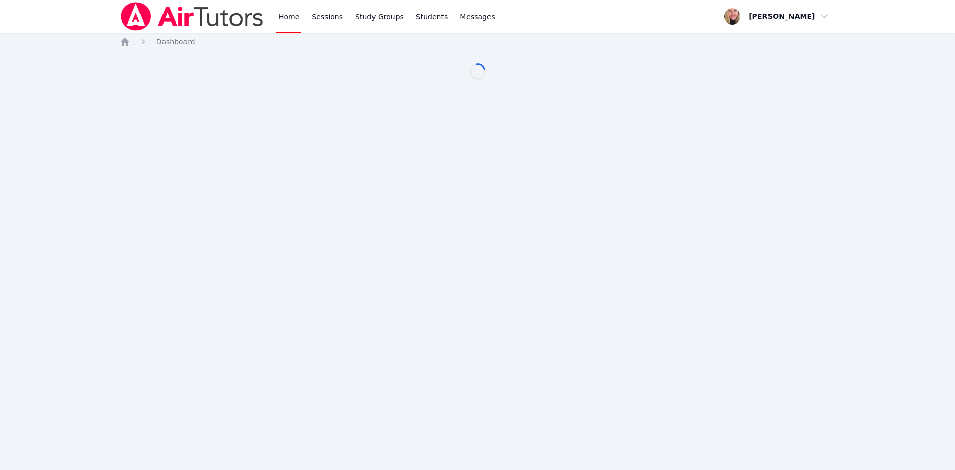
scroll to position [52, 0]
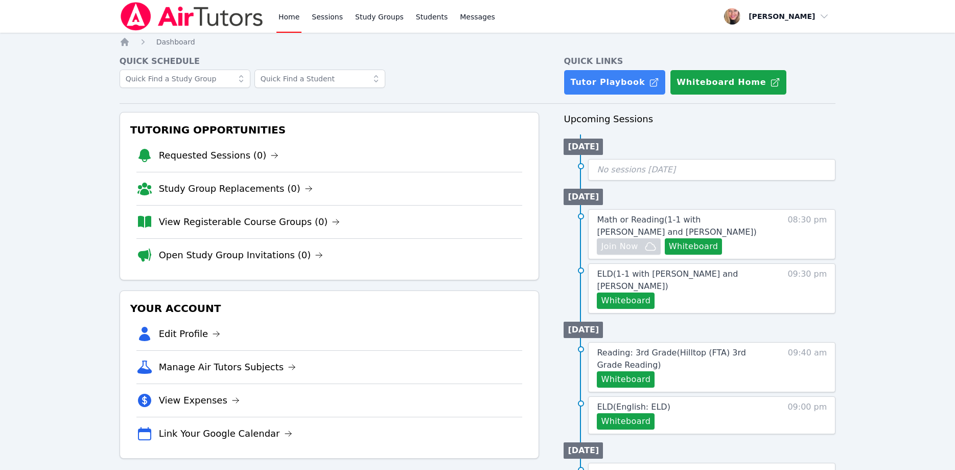
scroll to position [52, 0]
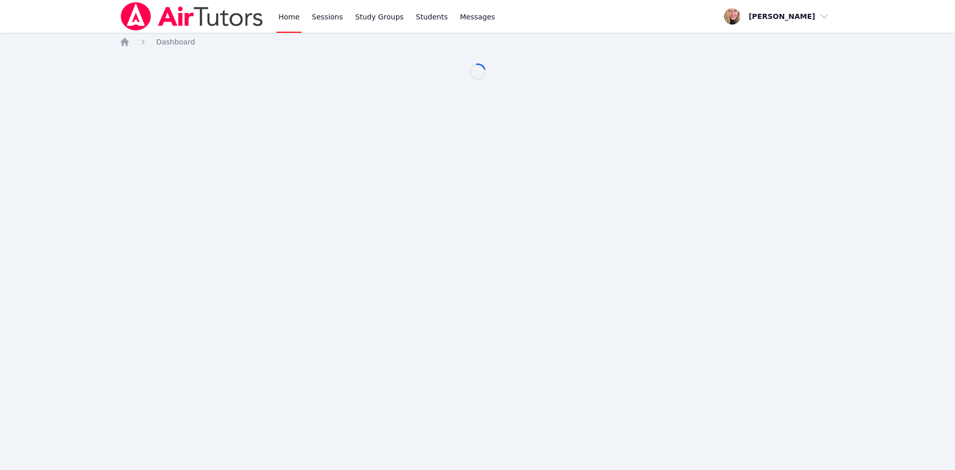
scroll to position [52, 0]
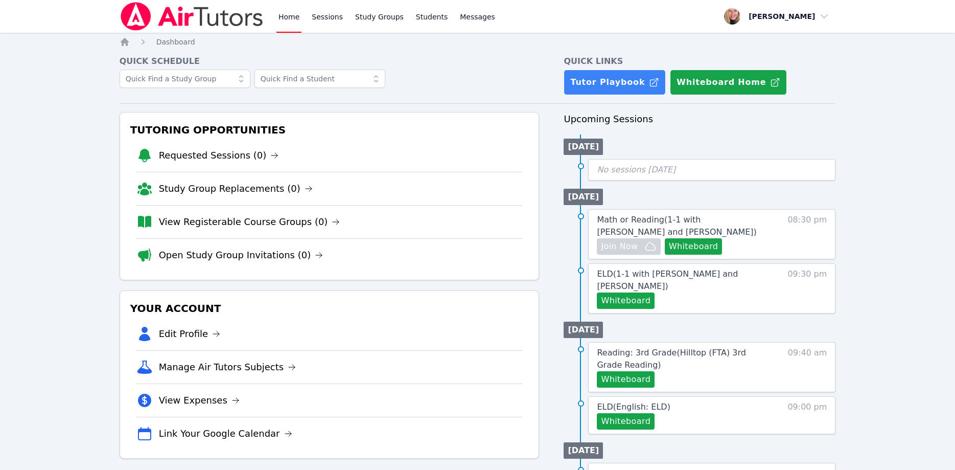
scroll to position [52, 0]
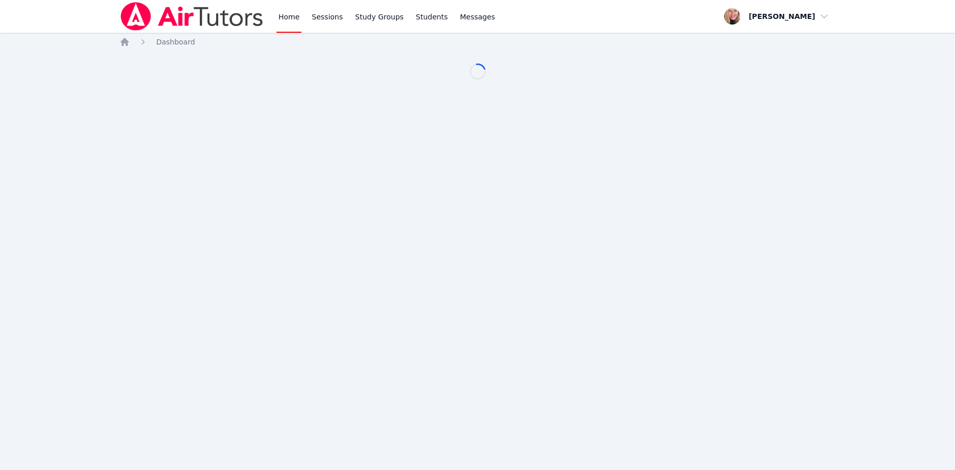
scroll to position [52, 0]
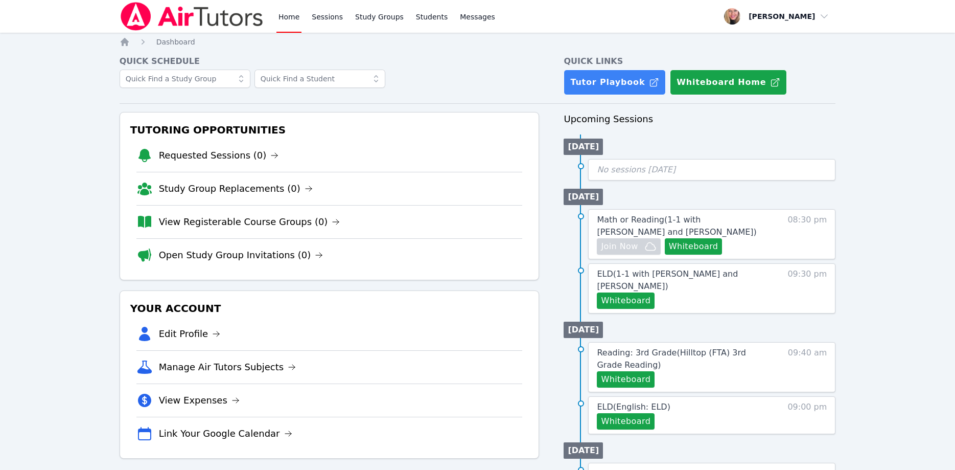
scroll to position [52, 0]
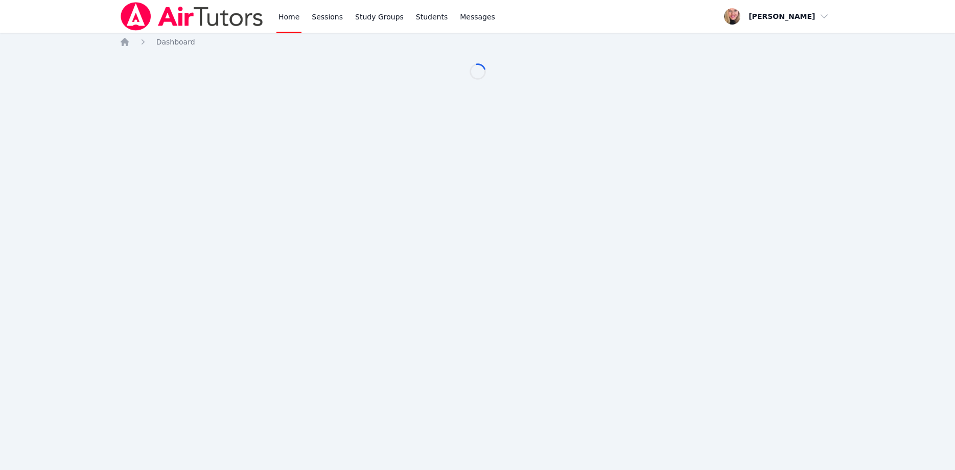
scroll to position [52, 0]
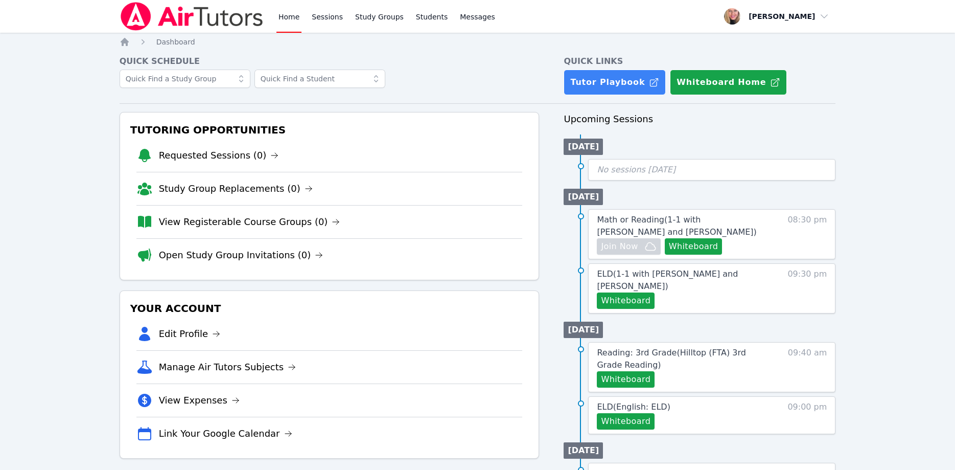
scroll to position [52, 0]
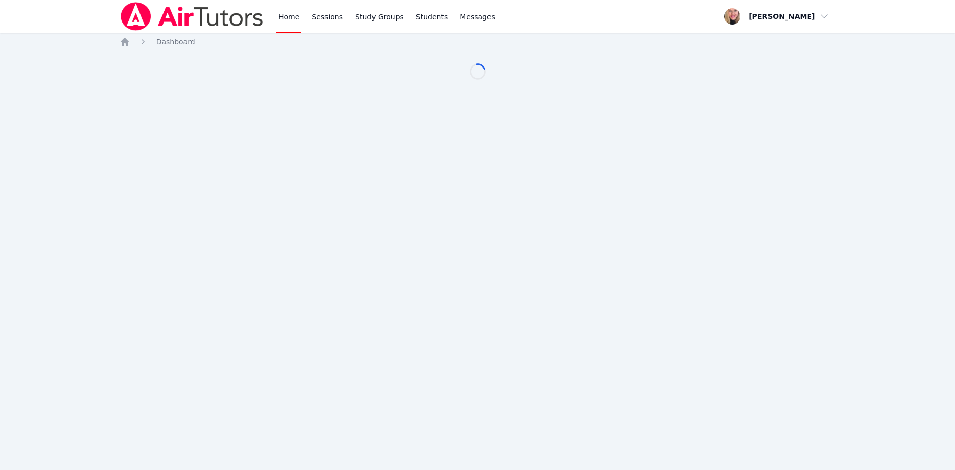
scroll to position [52, 0]
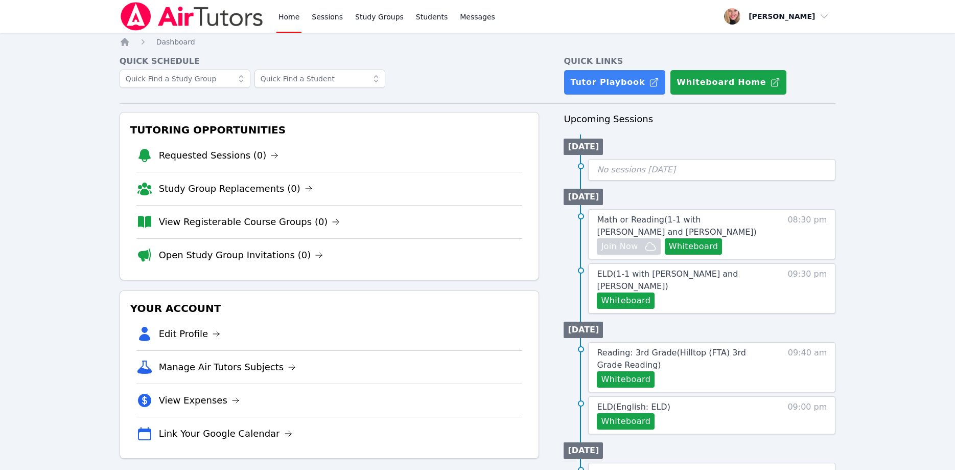
scroll to position [52, 0]
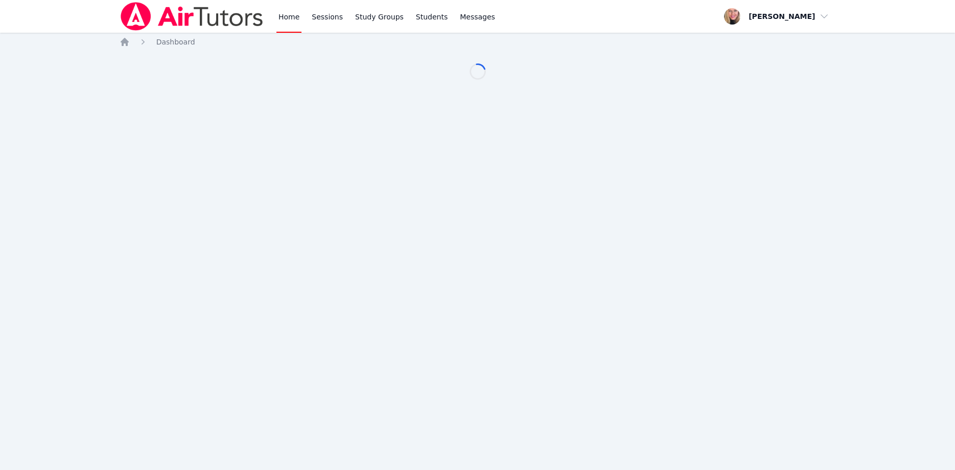
scroll to position [52, 0]
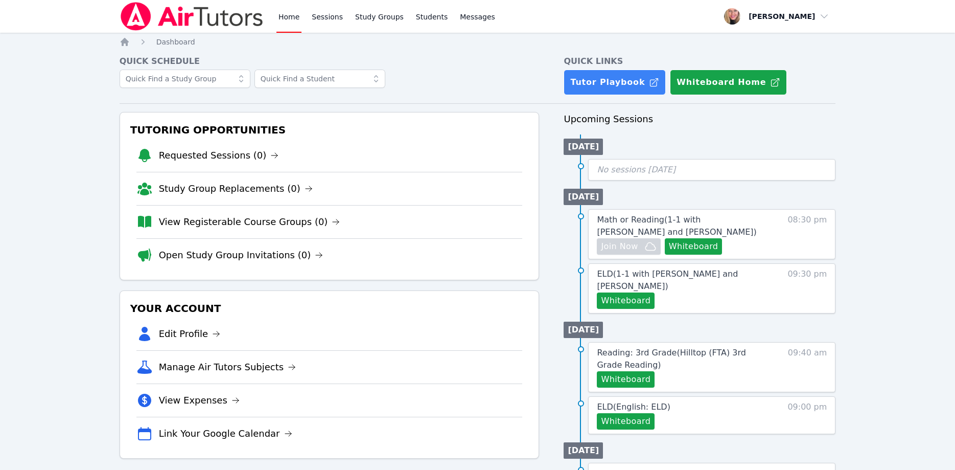
scroll to position [52, 0]
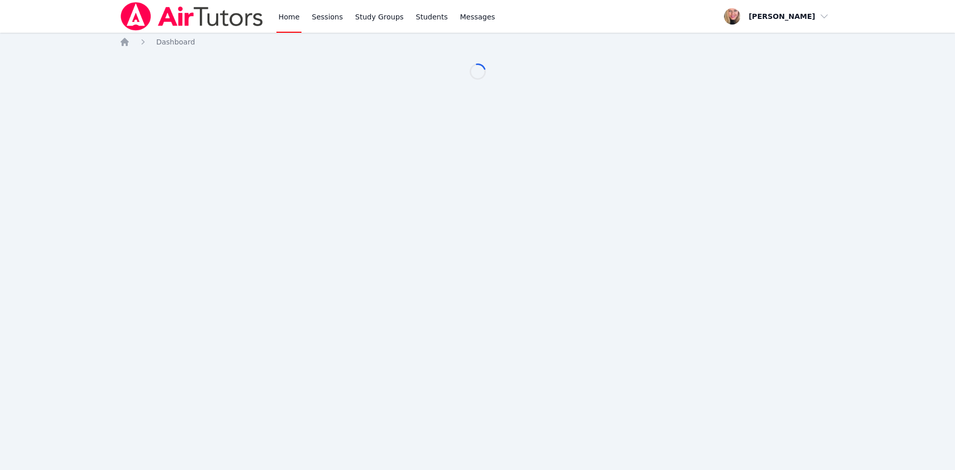
scroll to position [52, 0]
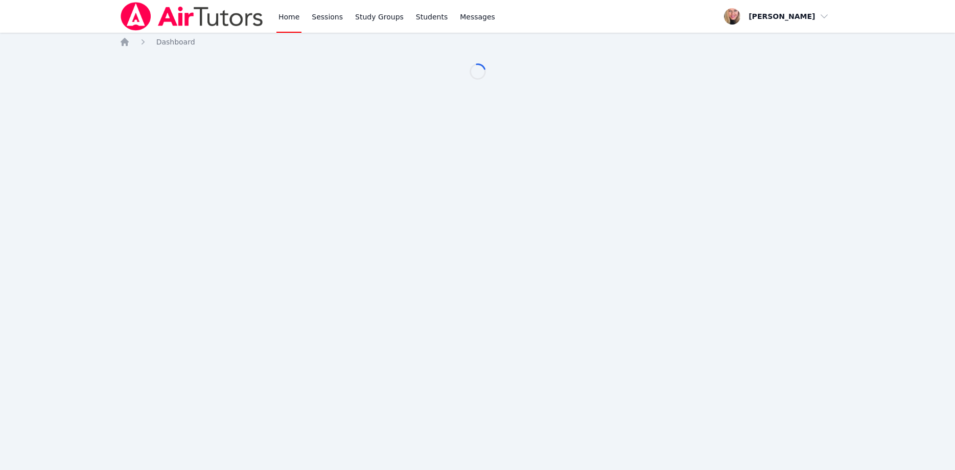
scroll to position [52, 0]
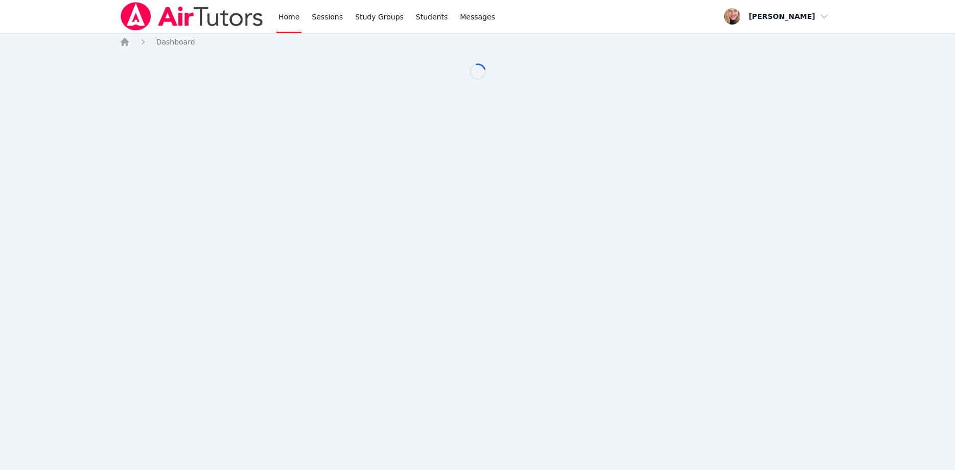
scroll to position [52, 0]
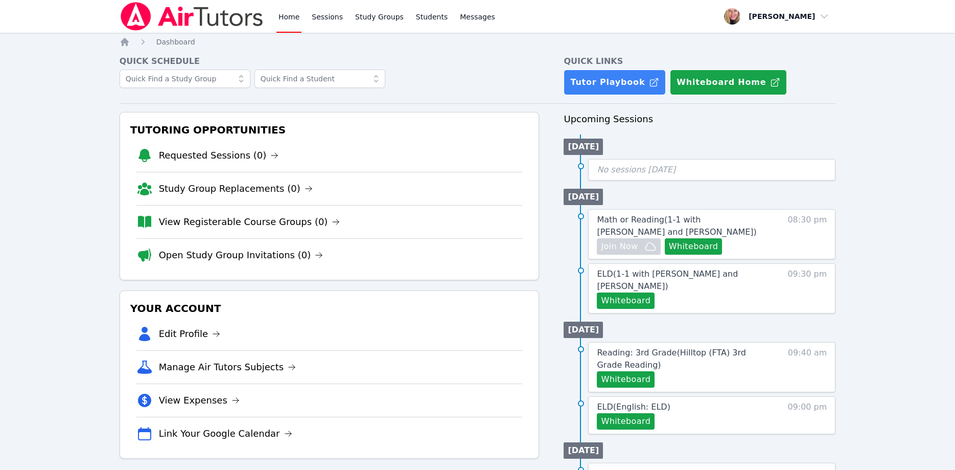
scroll to position [52, 0]
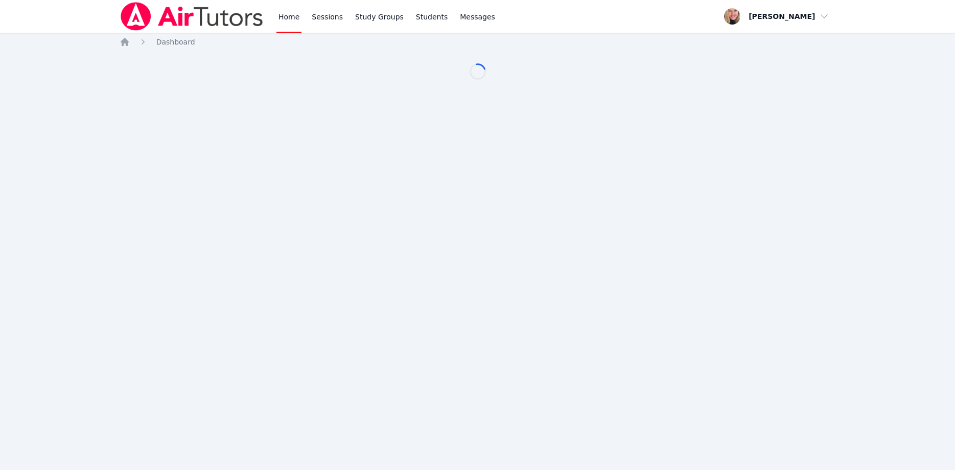
scroll to position [52, 0]
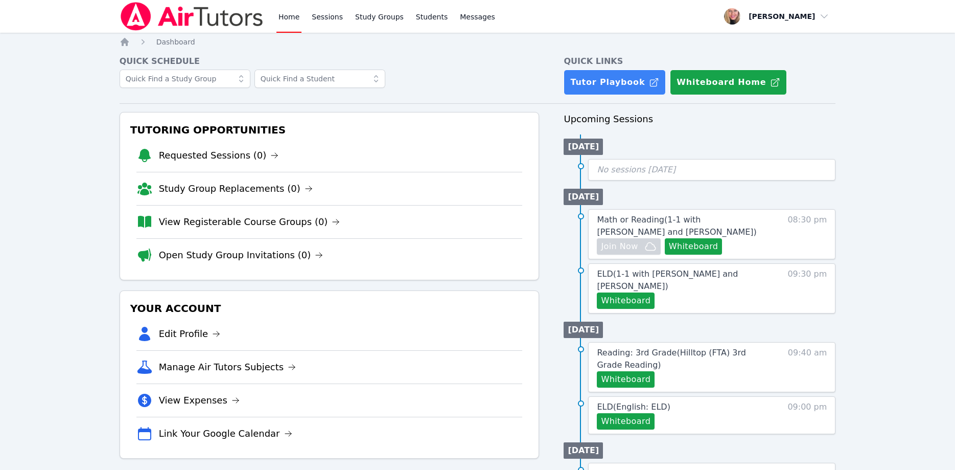
scroll to position [52, 0]
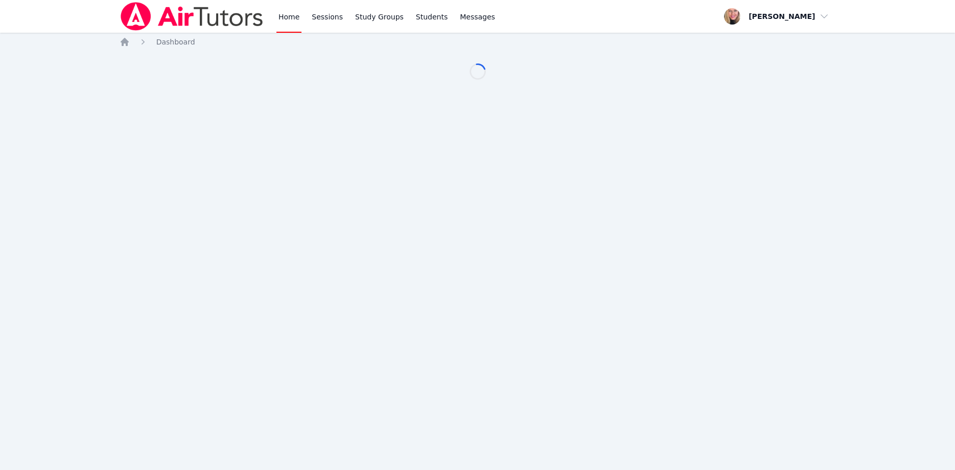
scroll to position [52, 0]
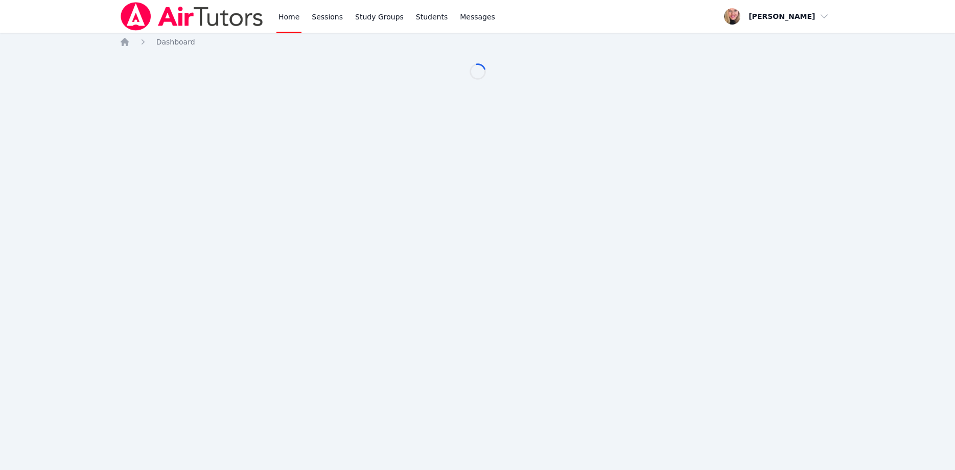
scroll to position [52, 0]
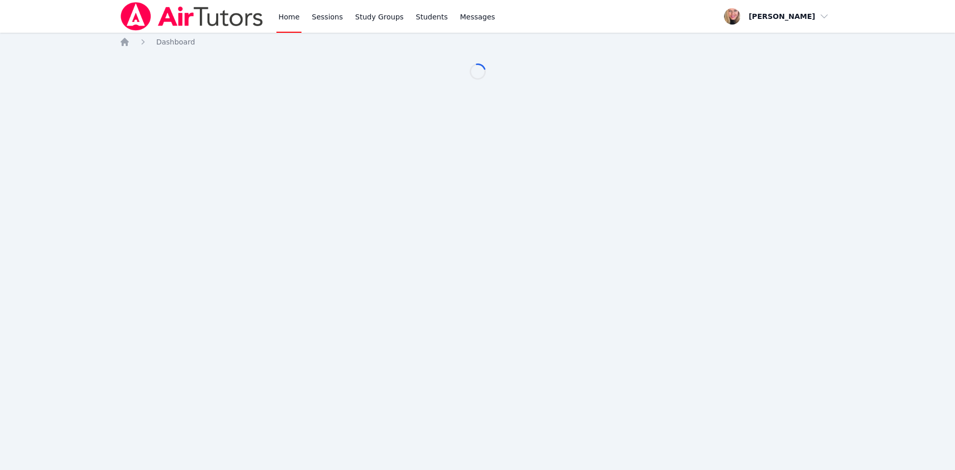
scroll to position [52, 0]
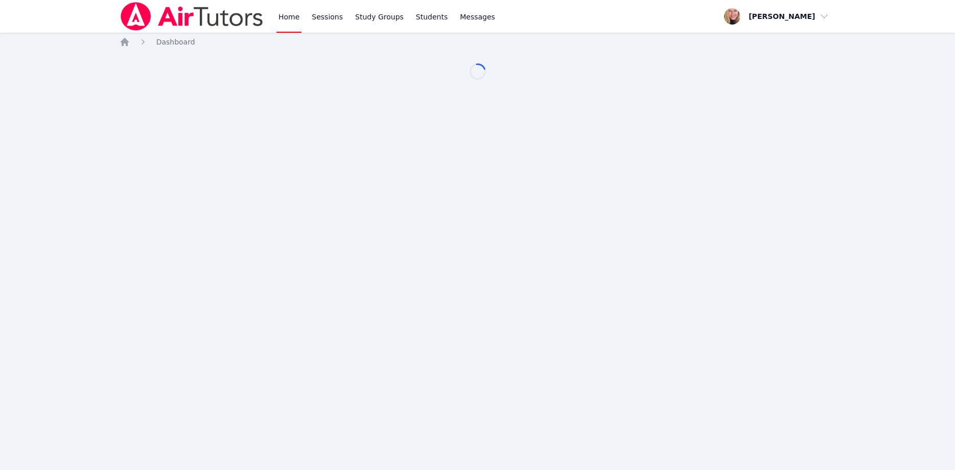
scroll to position [52, 0]
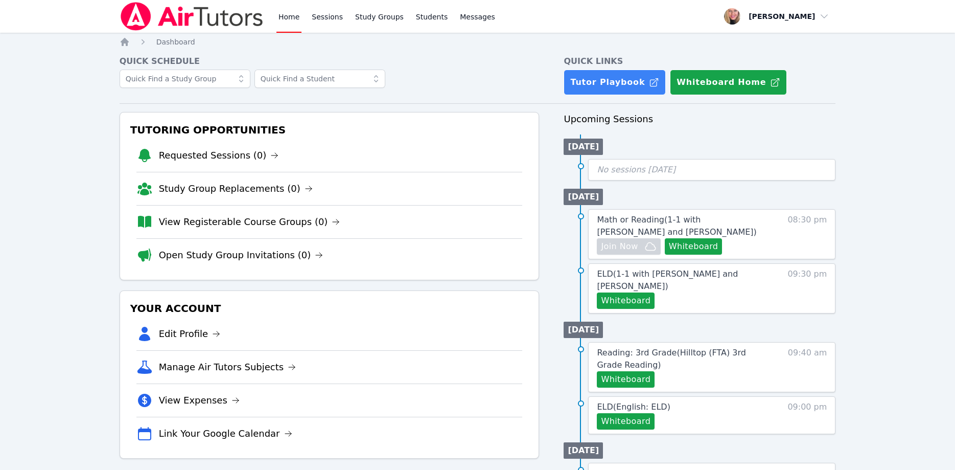
scroll to position [52, 0]
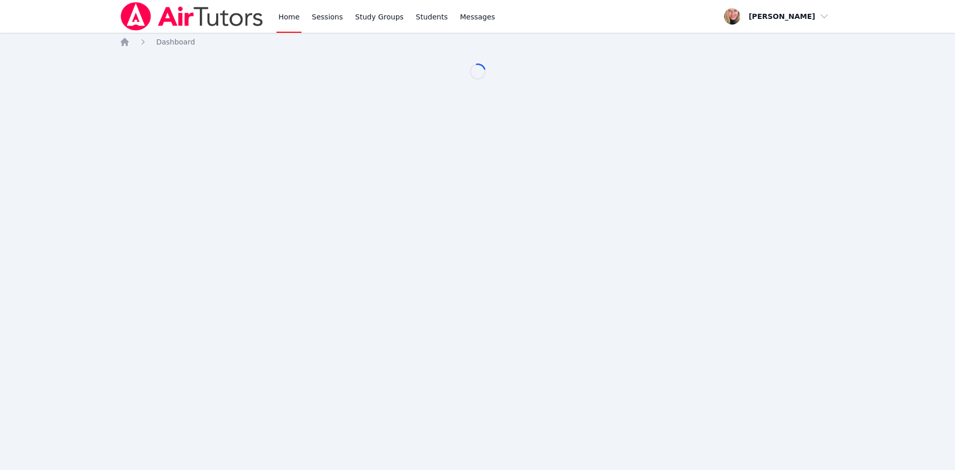
scroll to position [52, 0]
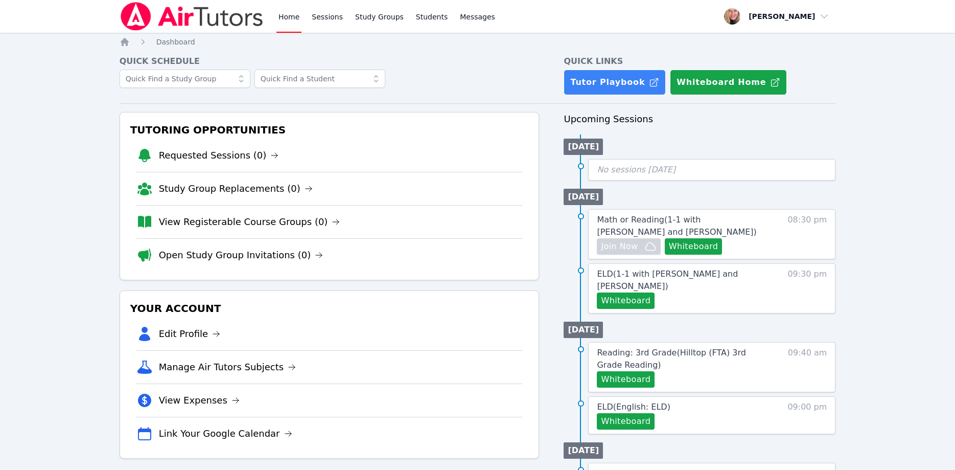
scroll to position [52, 0]
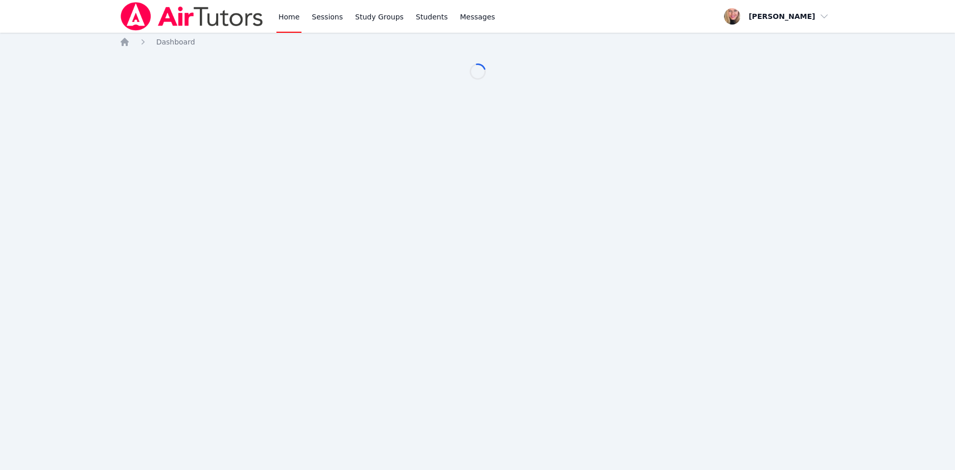
scroll to position [52, 0]
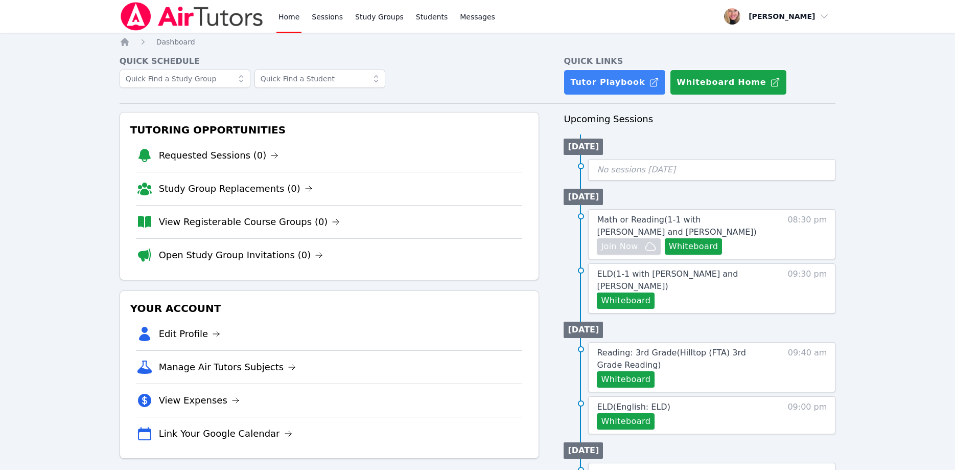
scroll to position [52, 0]
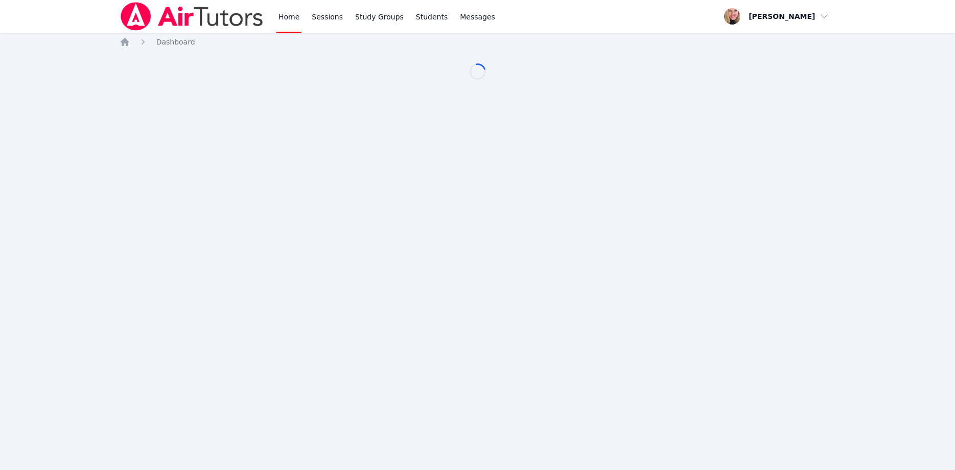
scroll to position [52, 0]
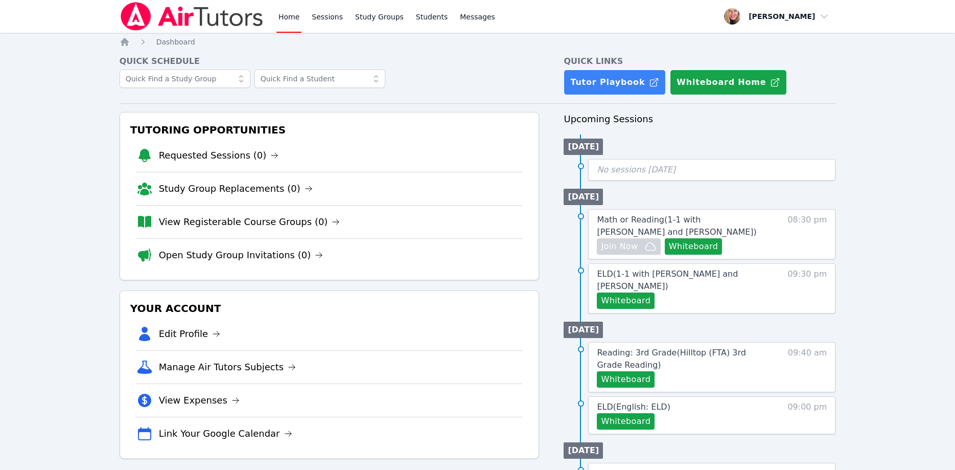
scroll to position [52, 0]
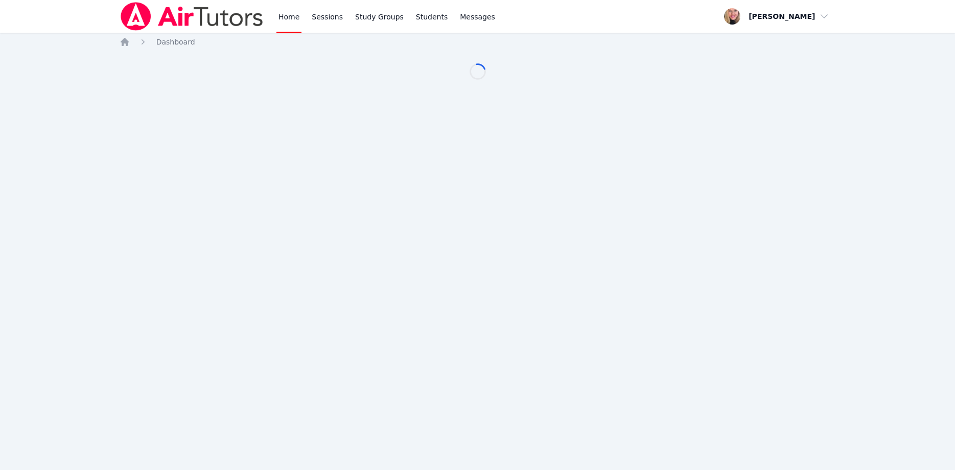
scroll to position [52, 0]
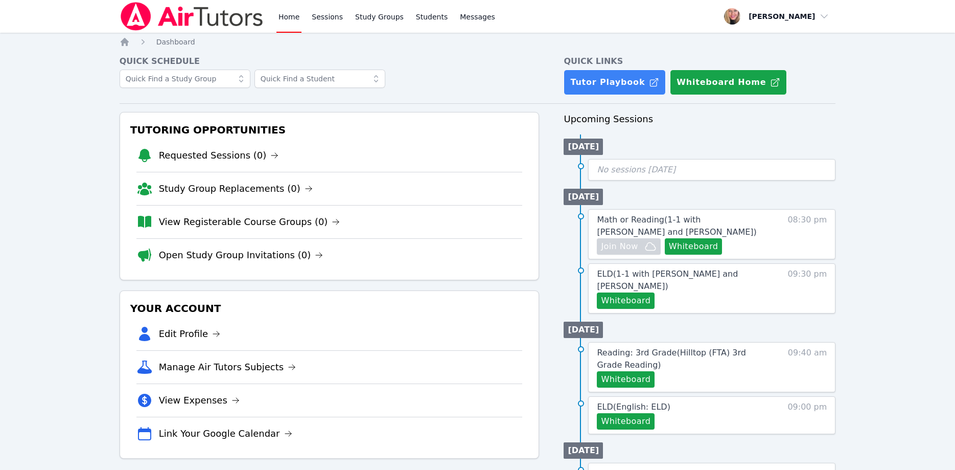
scroll to position [52, 0]
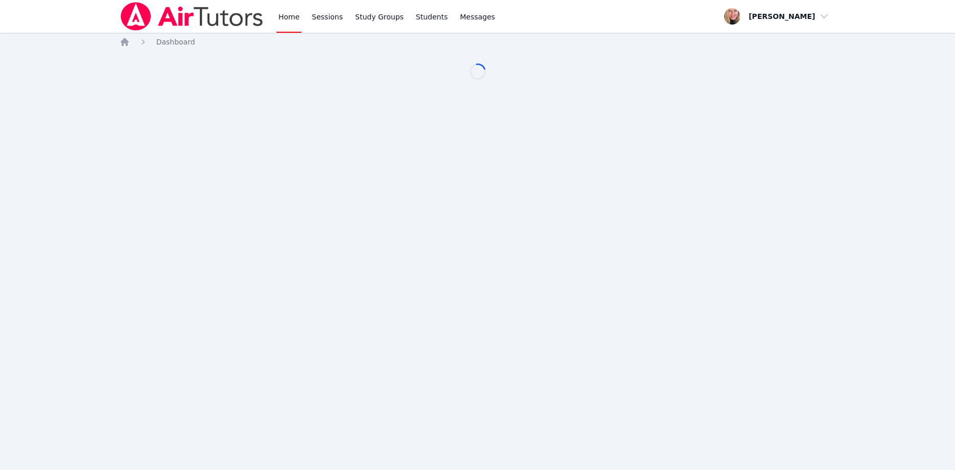
scroll to position [52, 0]
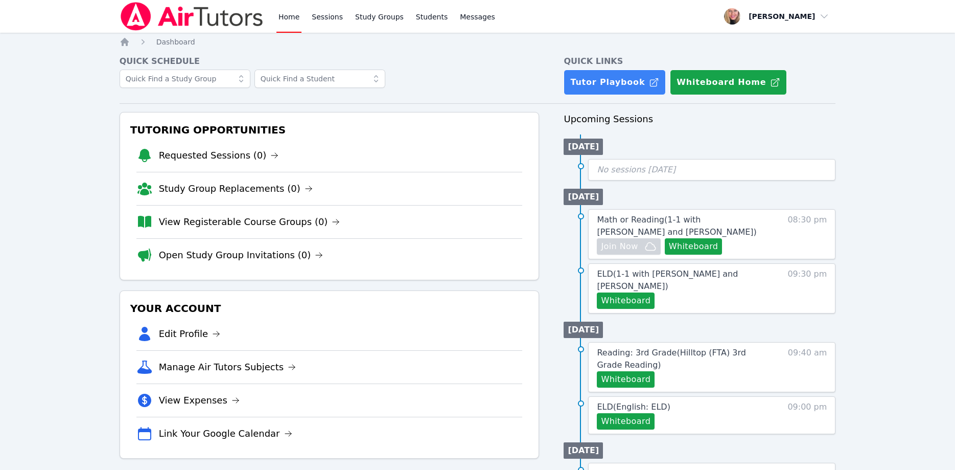
scroll to position [52, 0]
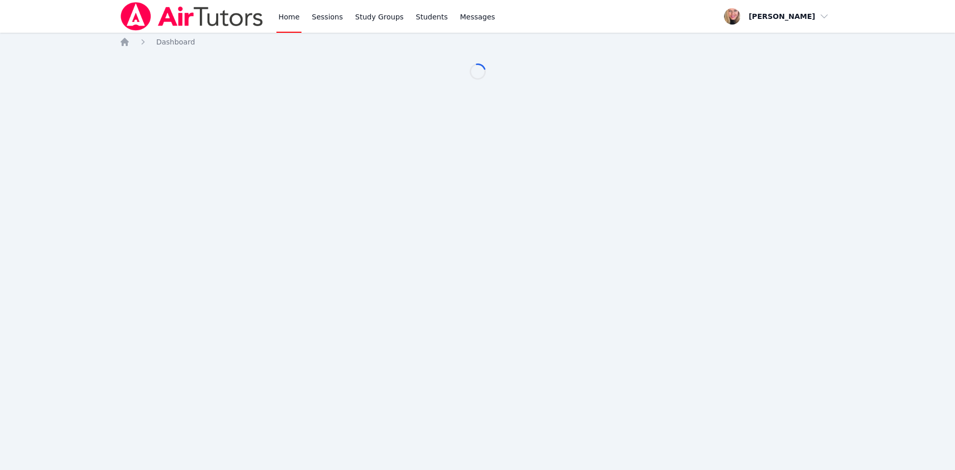
scroll to position [52, 0]
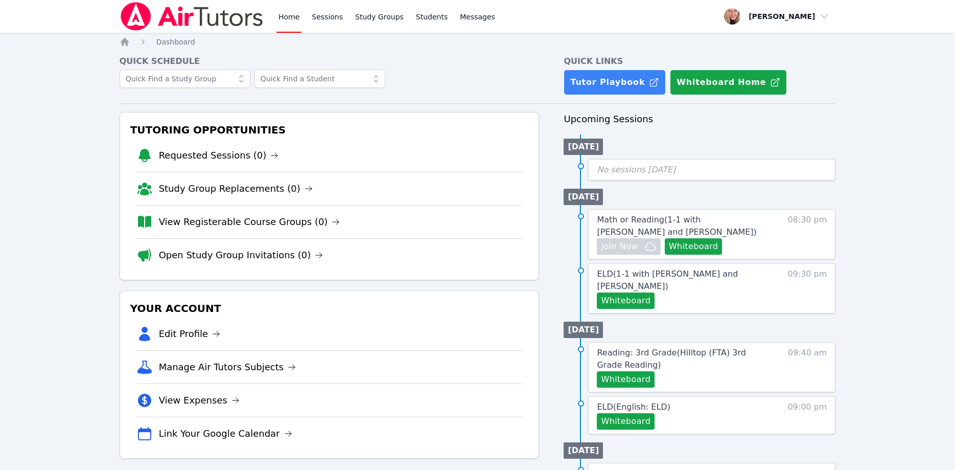
scroll to position [52, 0]
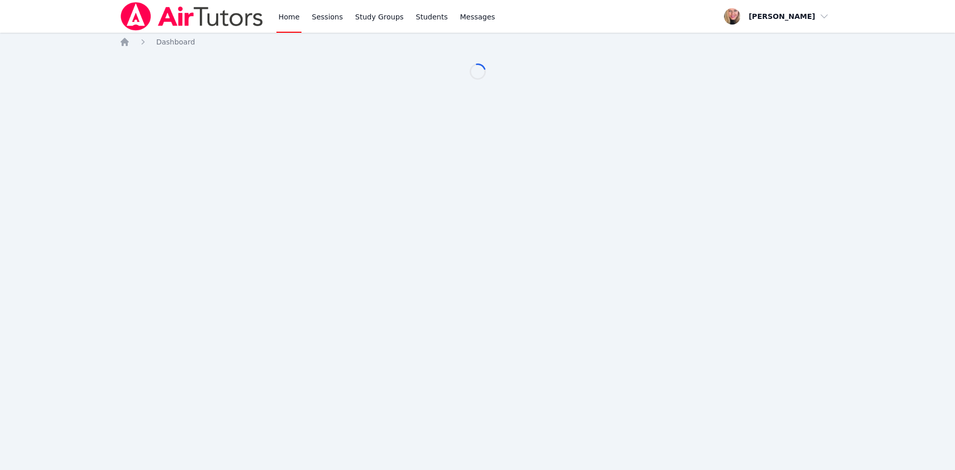
scroll to position [52, 0]
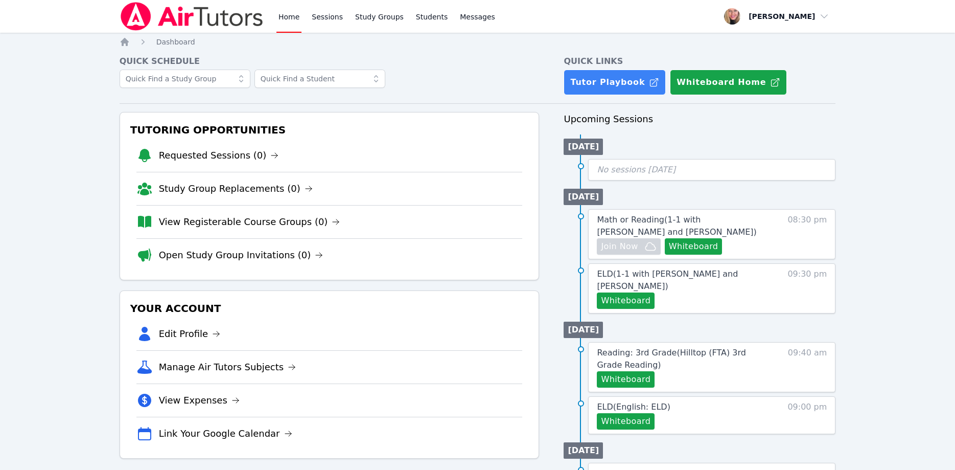
scroll to position [52, 0]
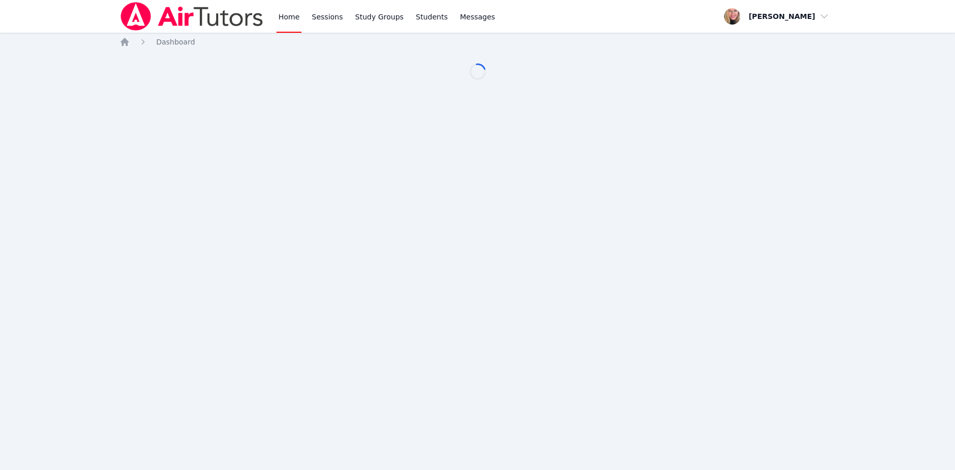
scroll to position [52, 0]
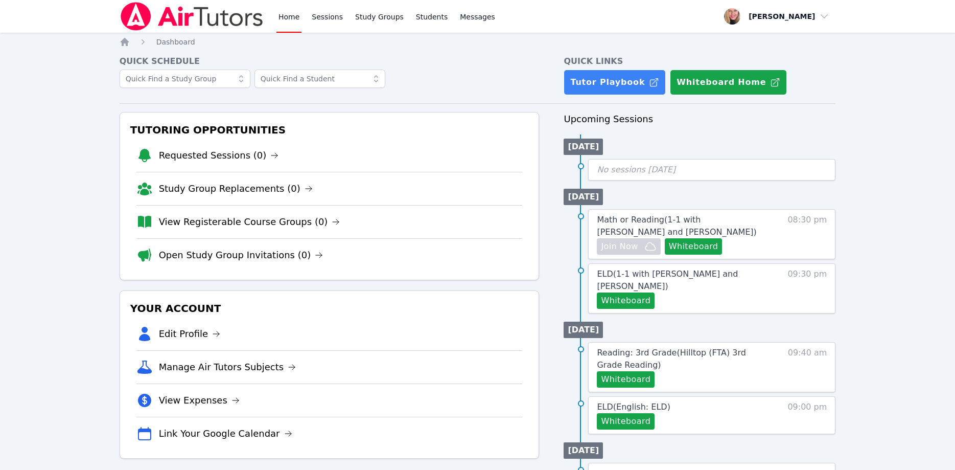
scroll to position [52, 0]
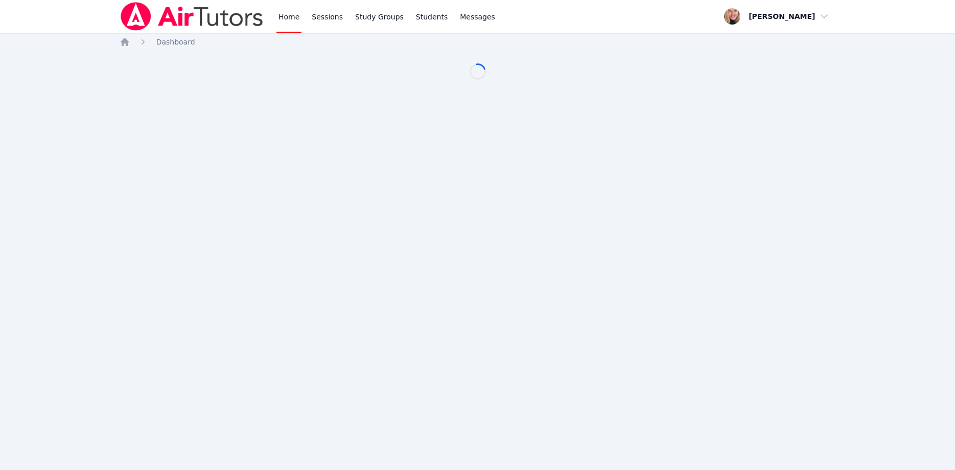
scroll to position [52, 0]
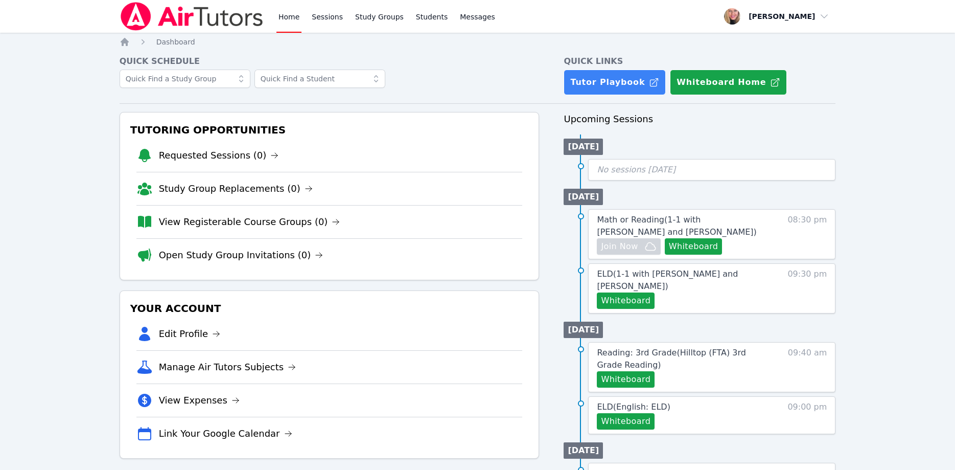
scroll to position [52, 0]
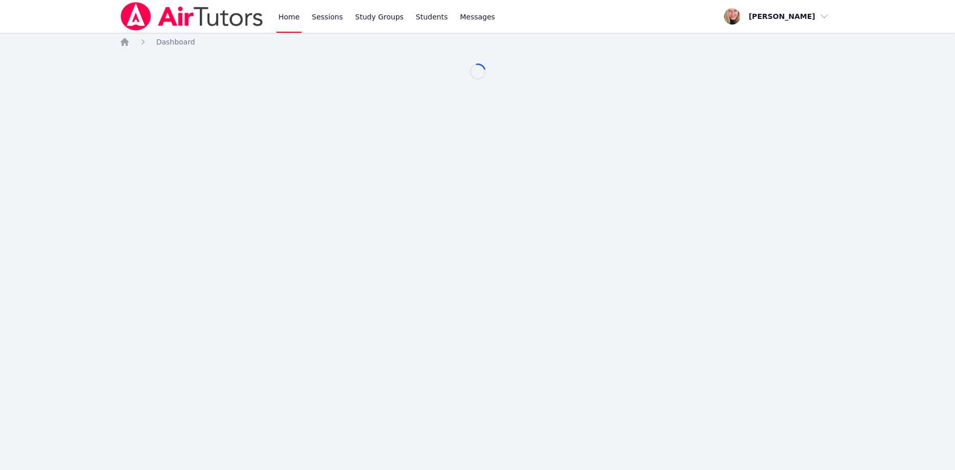
scroll to position [52, 0]
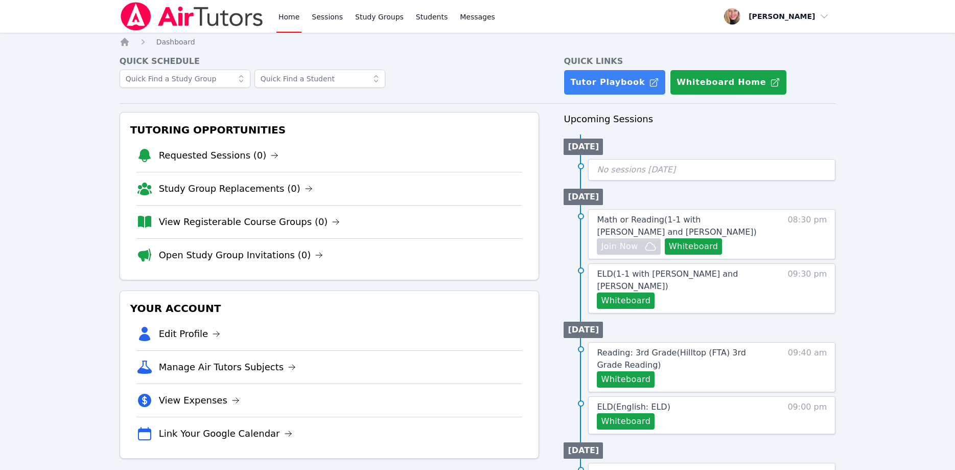
scroll to position [52, 0]
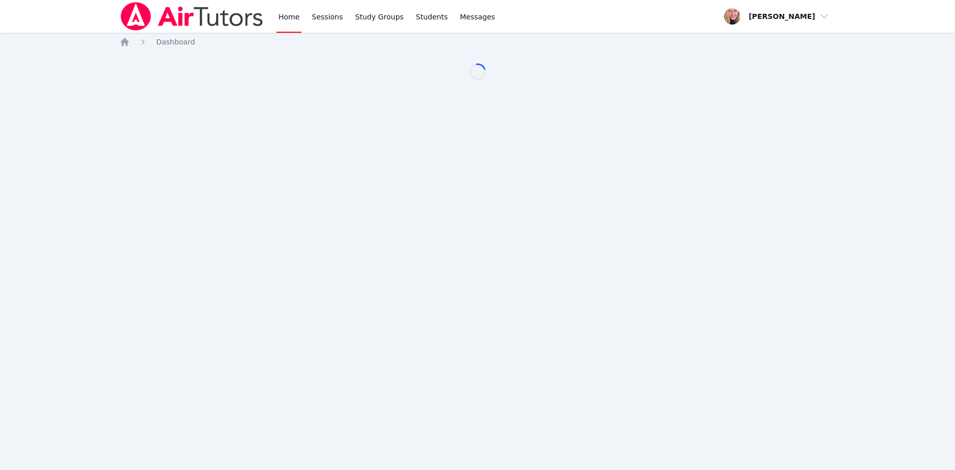
scroll to position [52, 0]
